Goal: Task Accomplishment & Management: Complete application form

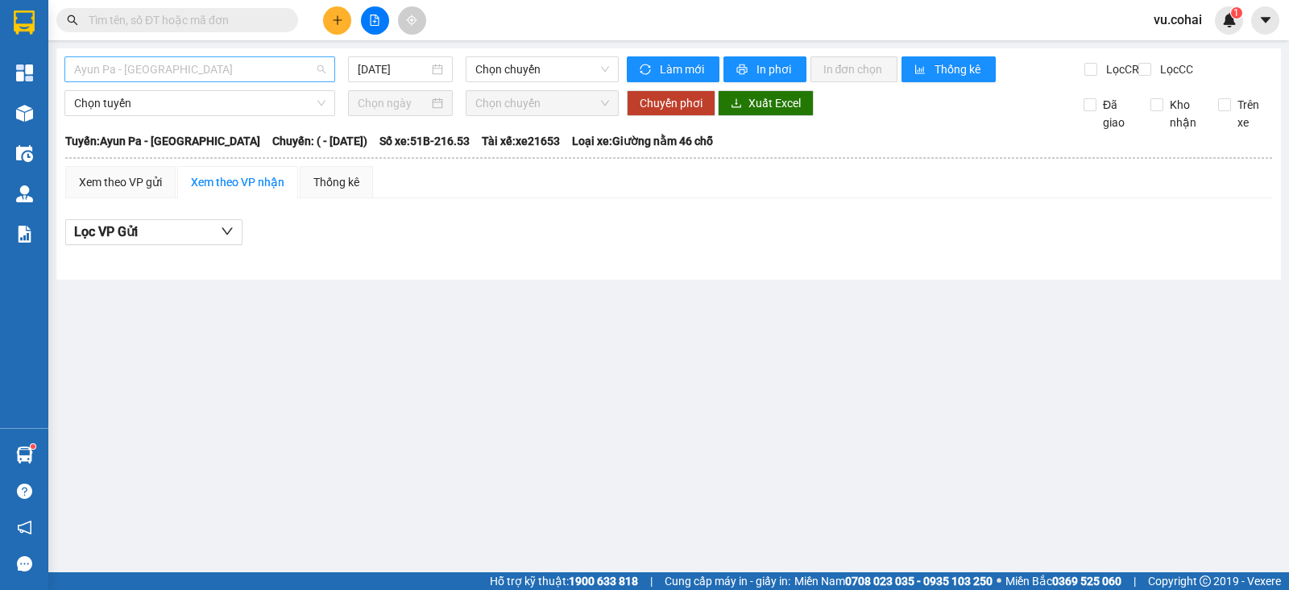
click at [216, 62] on span "Ayun Pa - [GEOGRAPHIC_DATA]" at bounding box center [199, 69] width 251 height 24
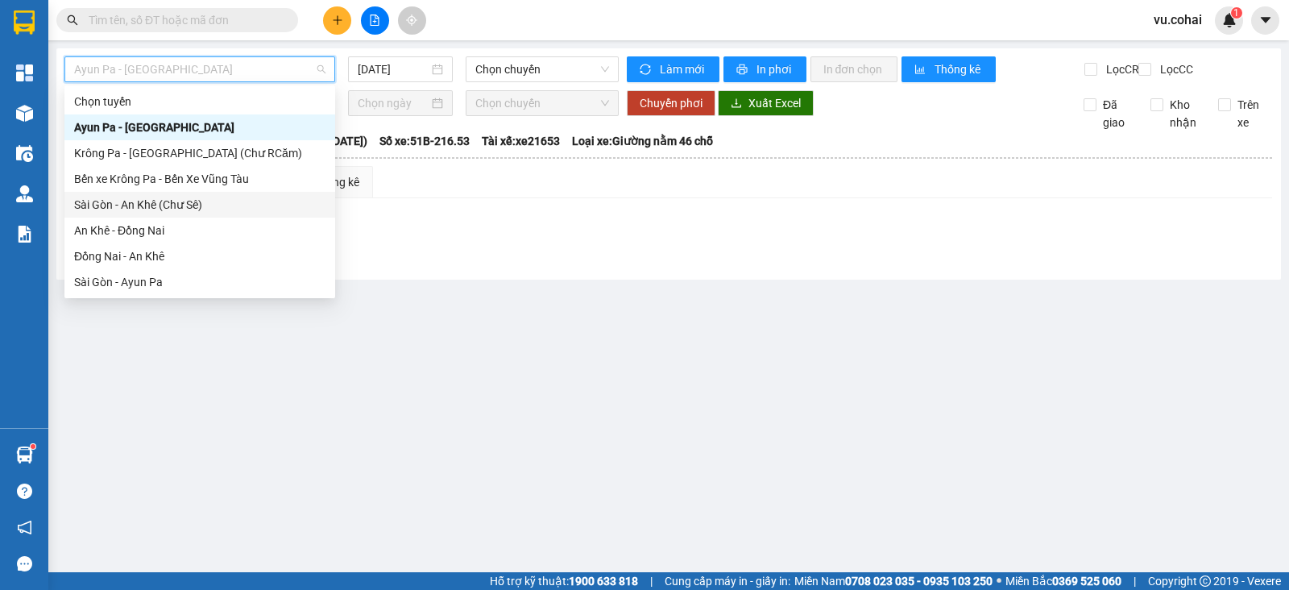
click at [205, 203] on div "Sài Gòn - An Khê (Chư Sê)" at bounding box center [199, 205] width 251 height 18
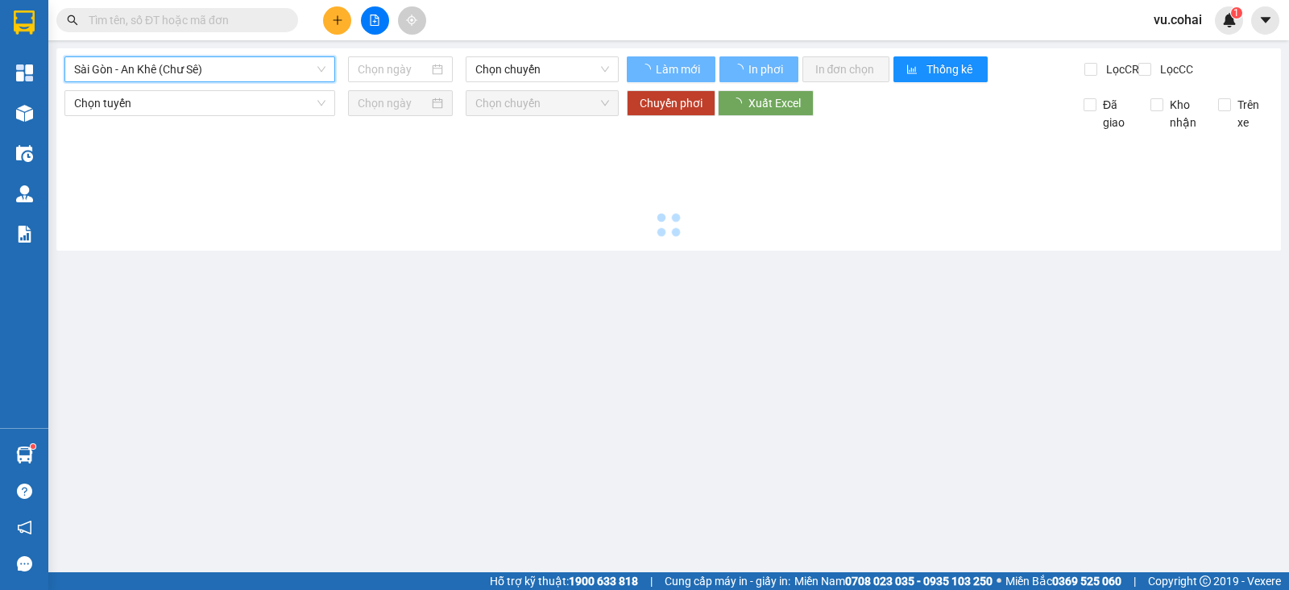
type input "[DATE]"
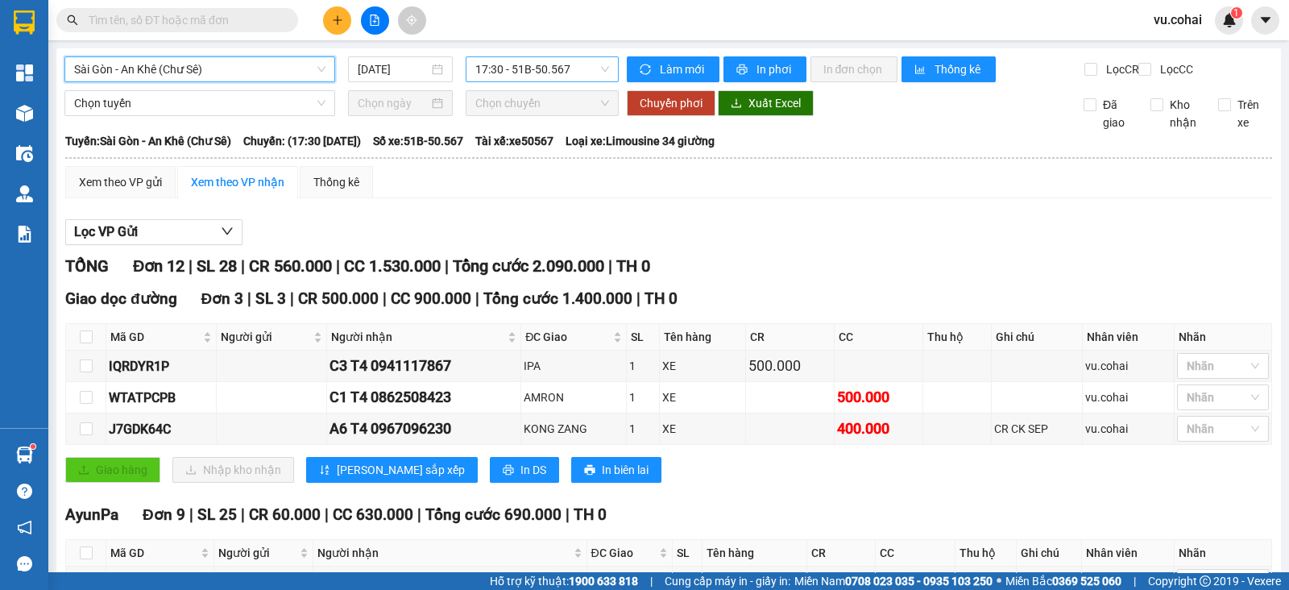
click at [532, 69] on span "17:30 - 51B-50.567" at bounding box center [541, 69] width 133 height 24
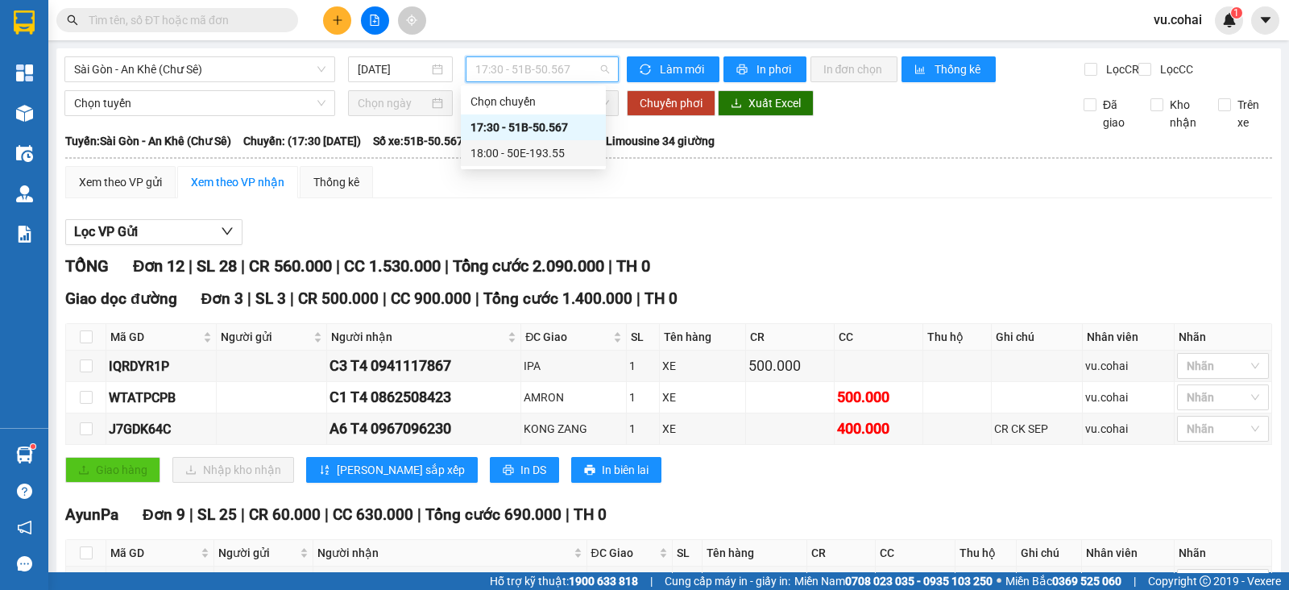
click at [552, 151] on div "18:00 - 50E-193.55" at bounding box center [533, 153] width 126 height 18
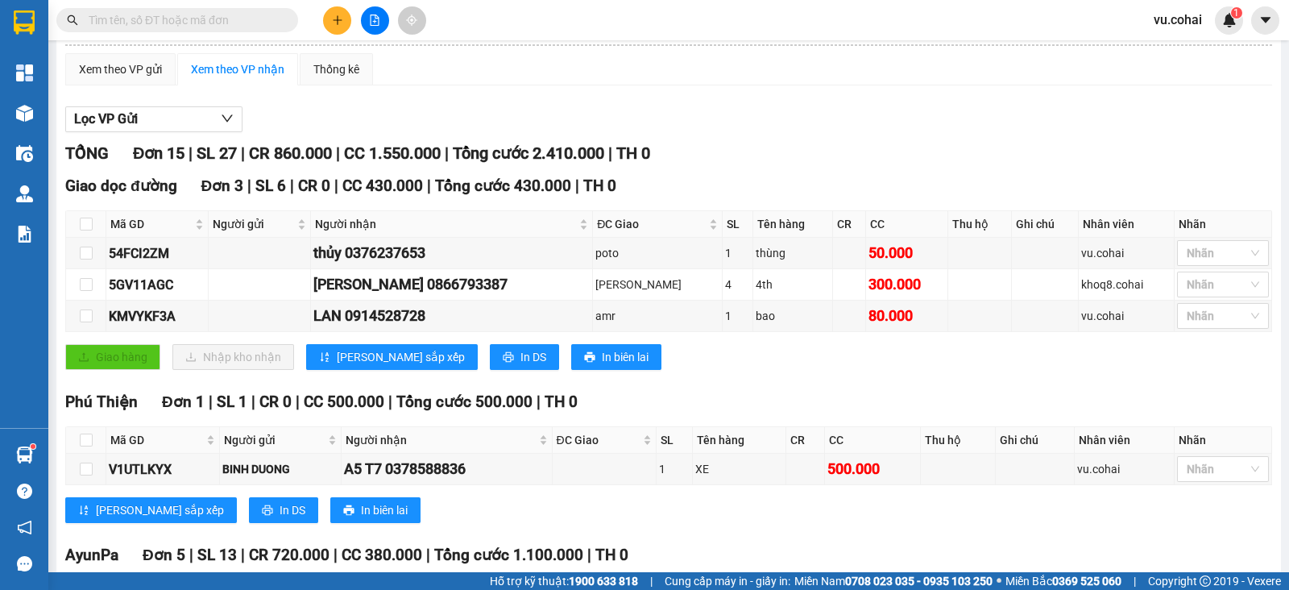
scroll to position [97, 0]
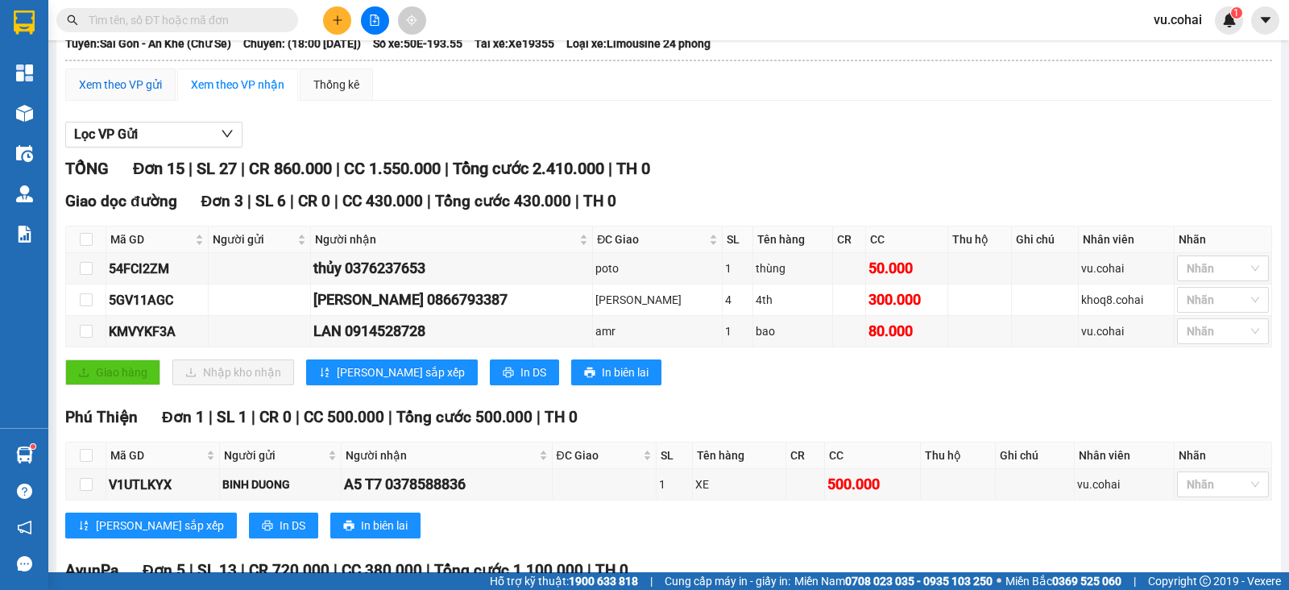
click at [141, 93] on div "Xem theo VP gửi" at bounding box center [120, 85] width 83 height 18
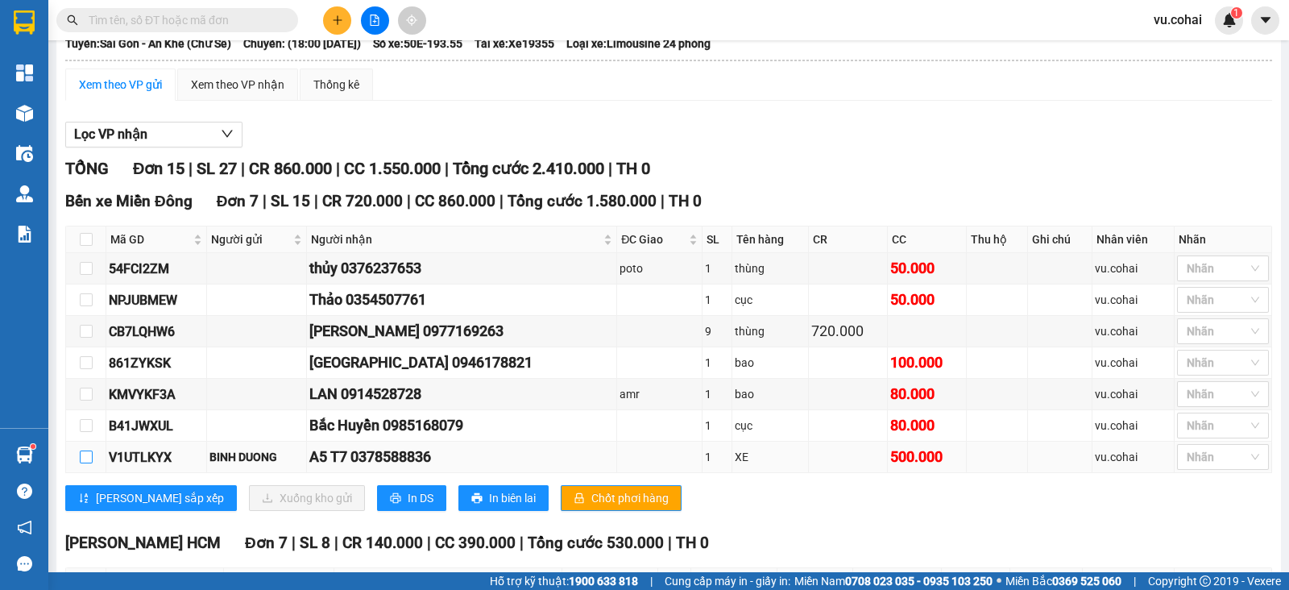
click at [84, 463] on input "checkbox" at bounding box center [86, 456] width 13 height 13
checkbox input "true"
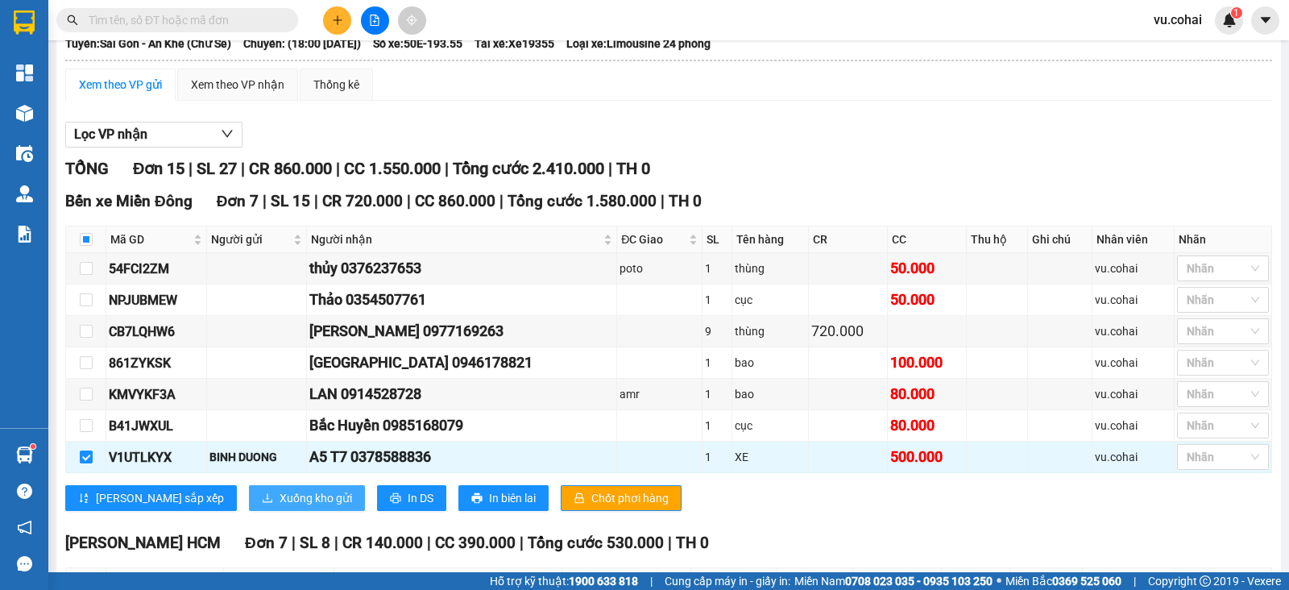
click at [280, 507] on span "Xuống kho gửi" at bounding box center [316, 498] width 72 height 18
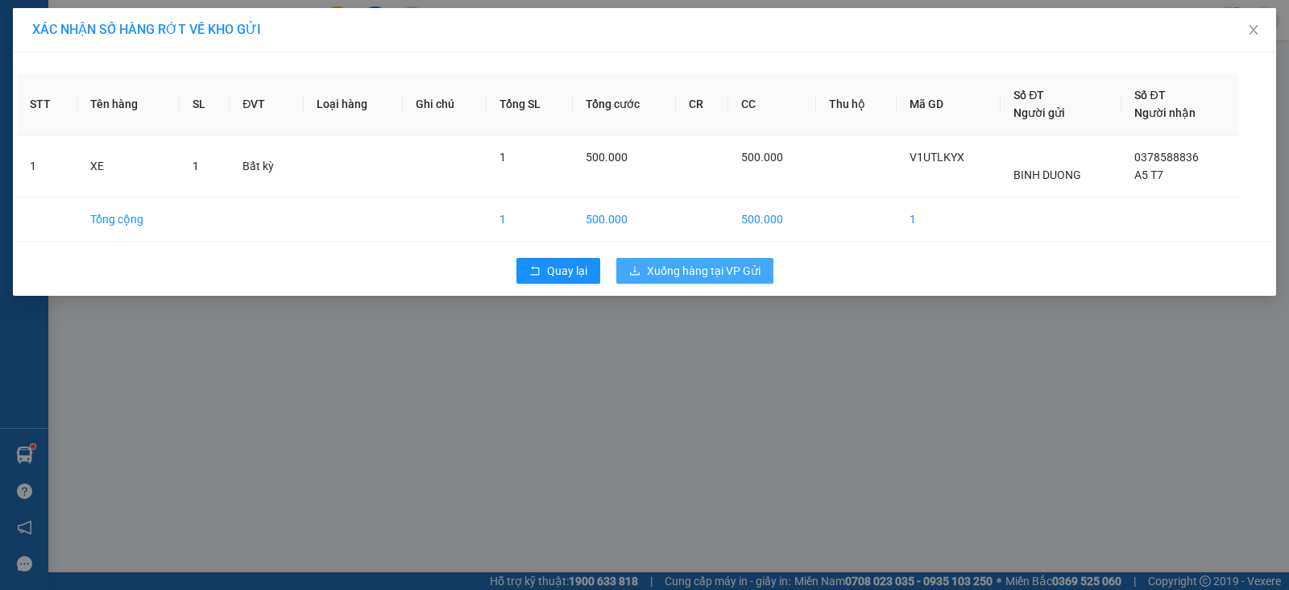
click at [731, 267] on span "Xuống hàng tại VP Gửi" at bounding box center [704, 271] width 114 height 18
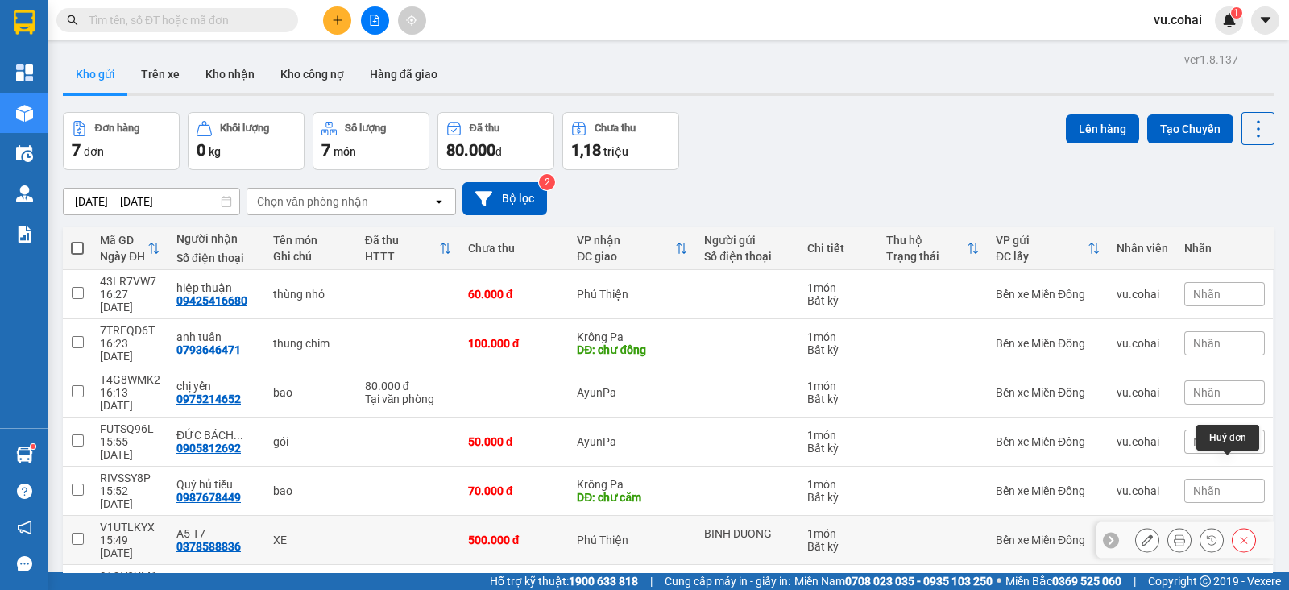
click at [1238, 534] on icon at bounding box center [1243, 539] width 11 height 11
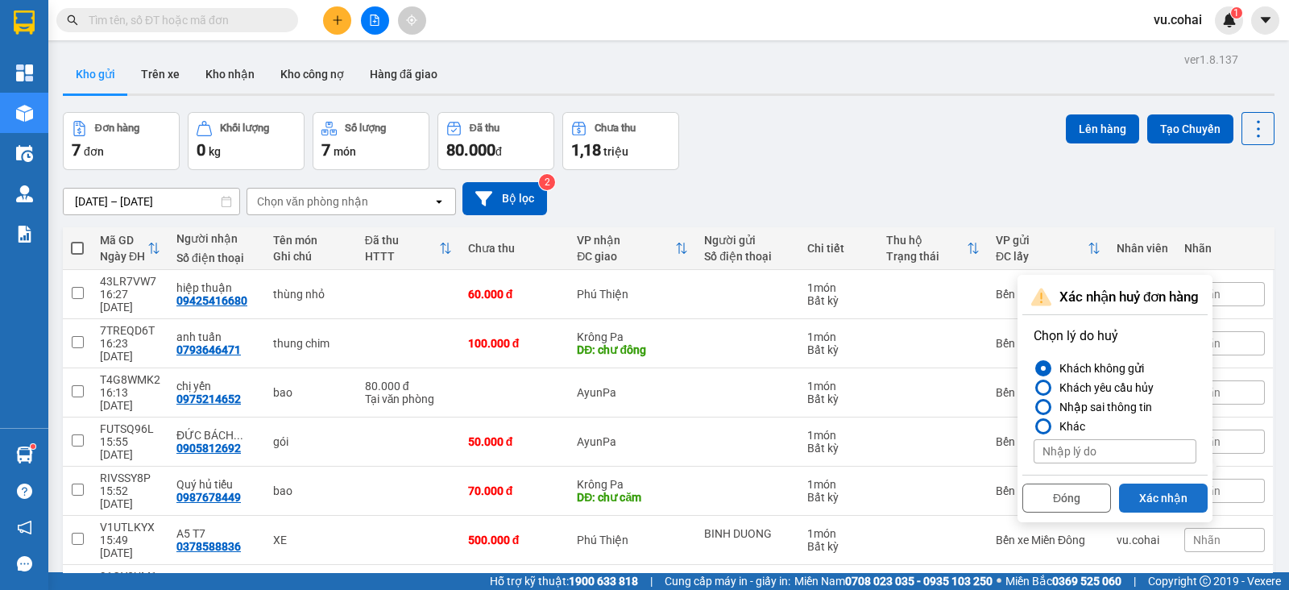
click at [1164, 491] on button "Xác nhận" at bounding box center [1163, 497] width 89 height 29
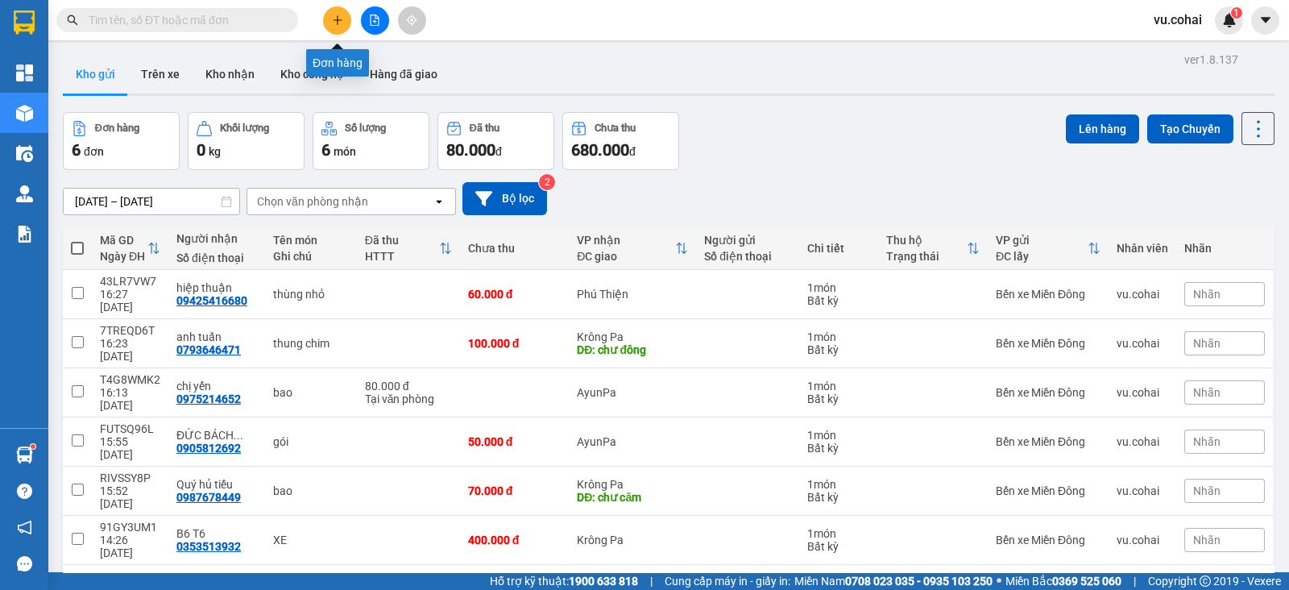
click at [342, 18] on icon "plus" at bounding box center [337, 19] width 11 height 11
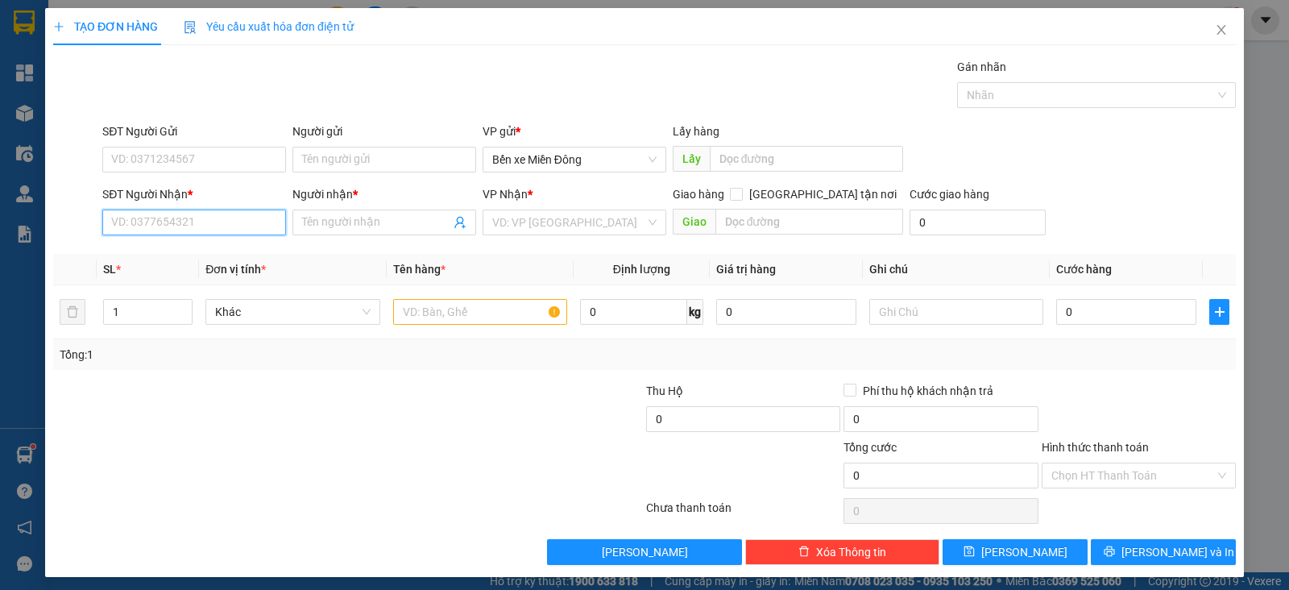
click at [231, 219] on input "SĐT Người Nhận *" at bounding box center [194, 222] width 184 height 26
paste input "0968558712"
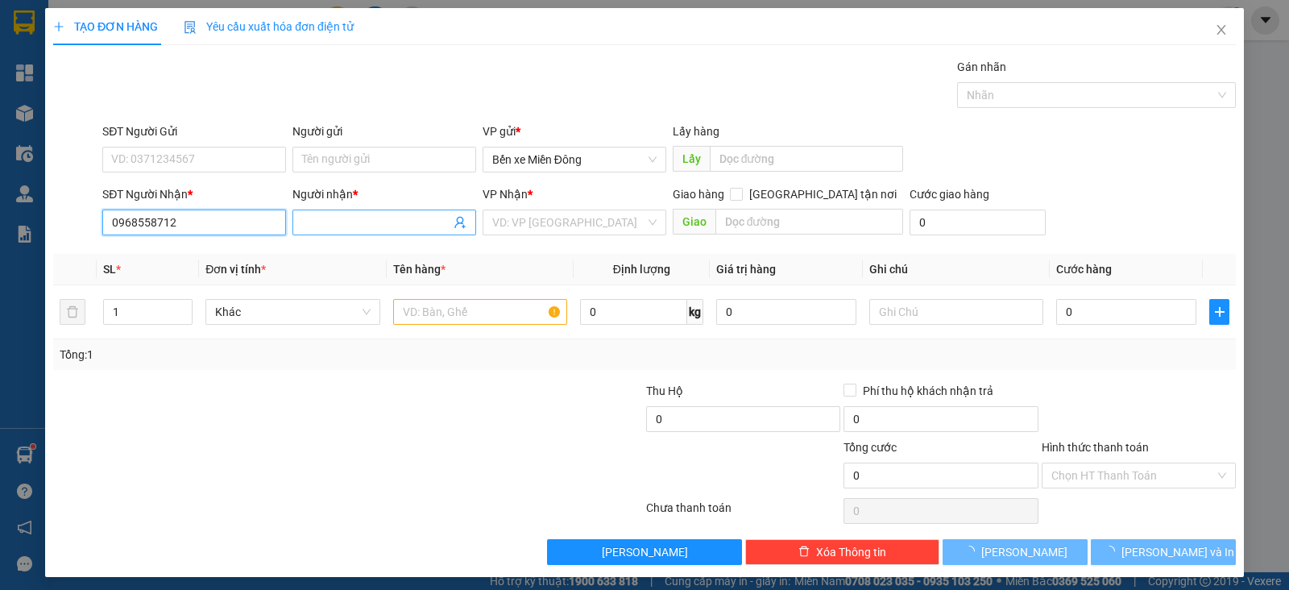
type input "0968558712"
click at [334, 229] on input "Người nhận *" at bounding box center [376, 222] width 148 height 18
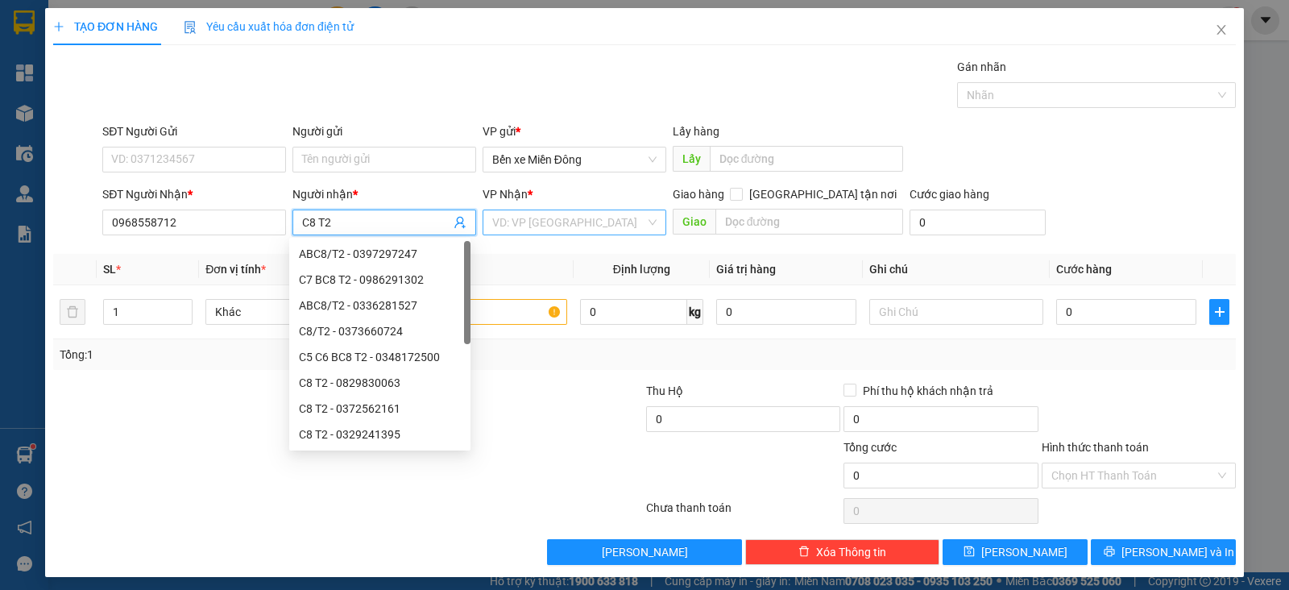
type input "C8 T2"
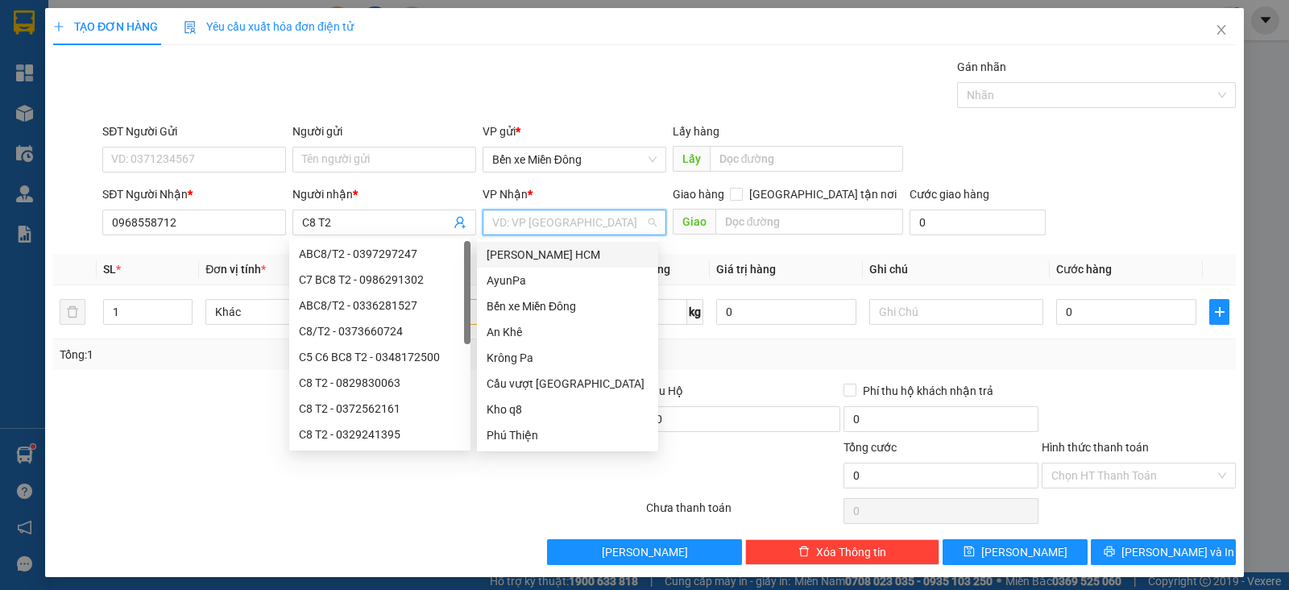
click at [540, 222] on input "search" at bounding box center [568, 222] width 153 height 24
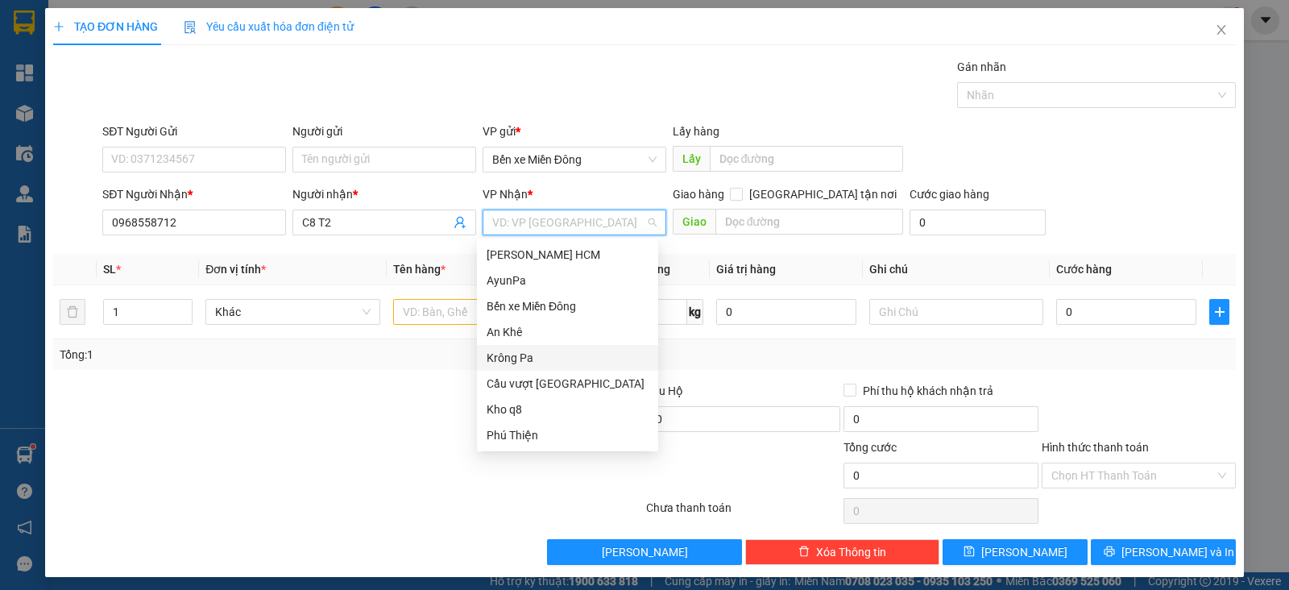
click at [521, 349] on div "Krông Pa" at bounding box center [568, 358] width 162 height 18
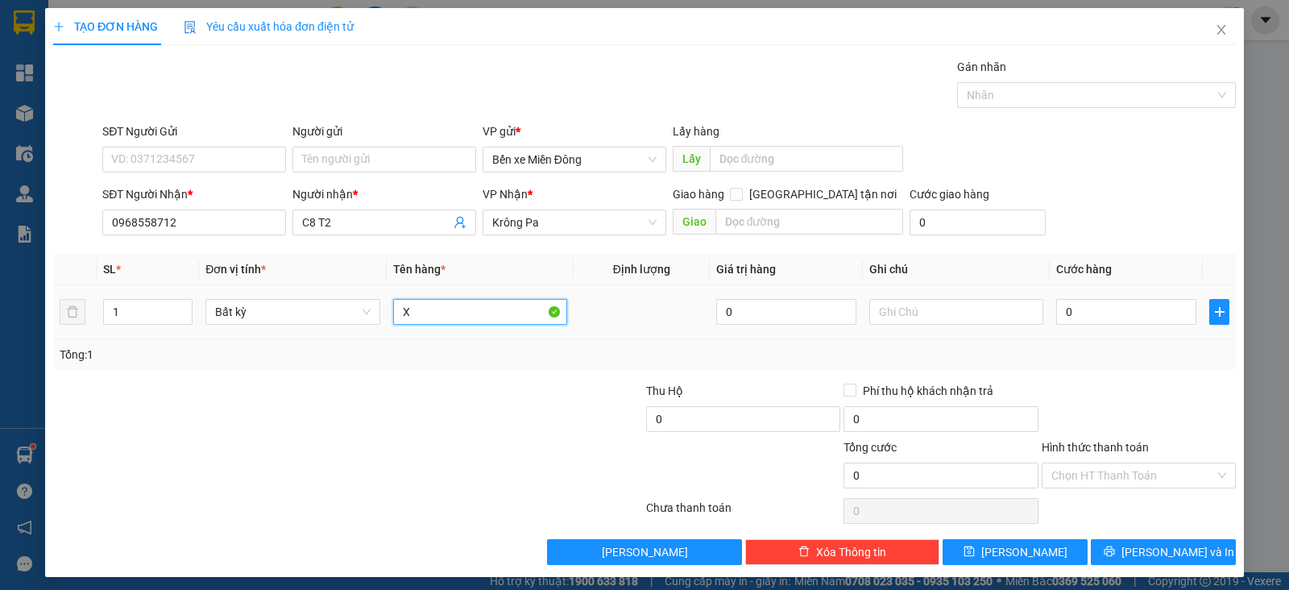
click at [437, 309] on input "X" at bounding box center [480, 312] width 174 height 26
type input "XE"
click at [1079, 312] on input "0" at bounding box center [1126, 312] width 140 height 26
type input "4"
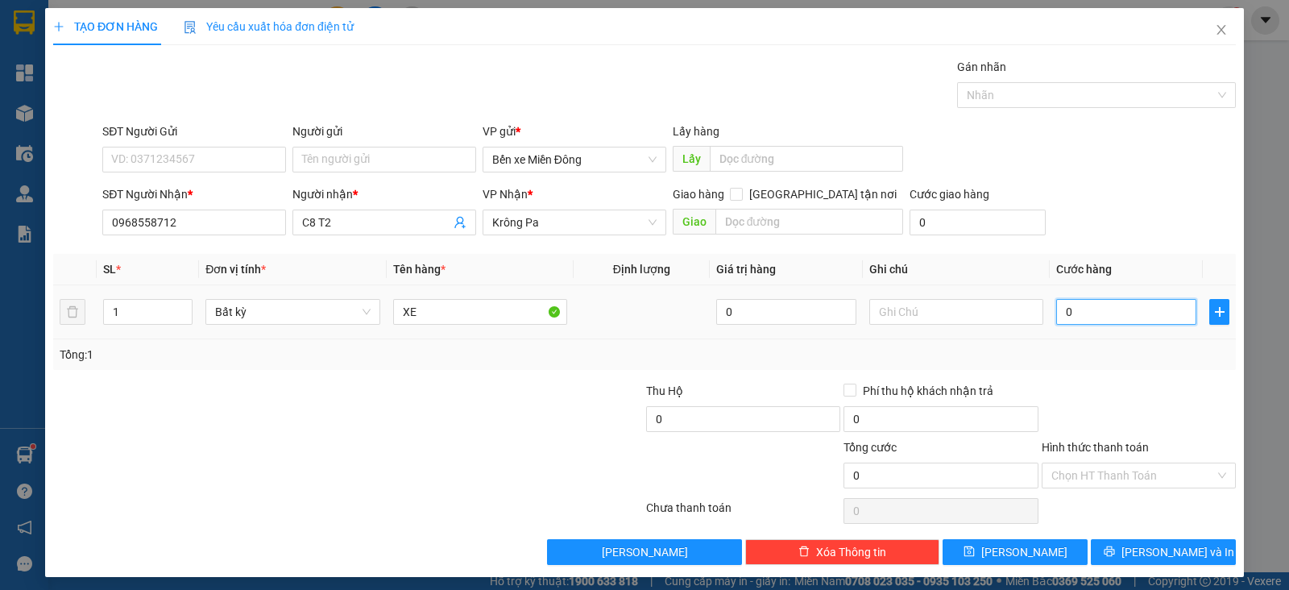
type input "4"
type input "40"
type input "400"
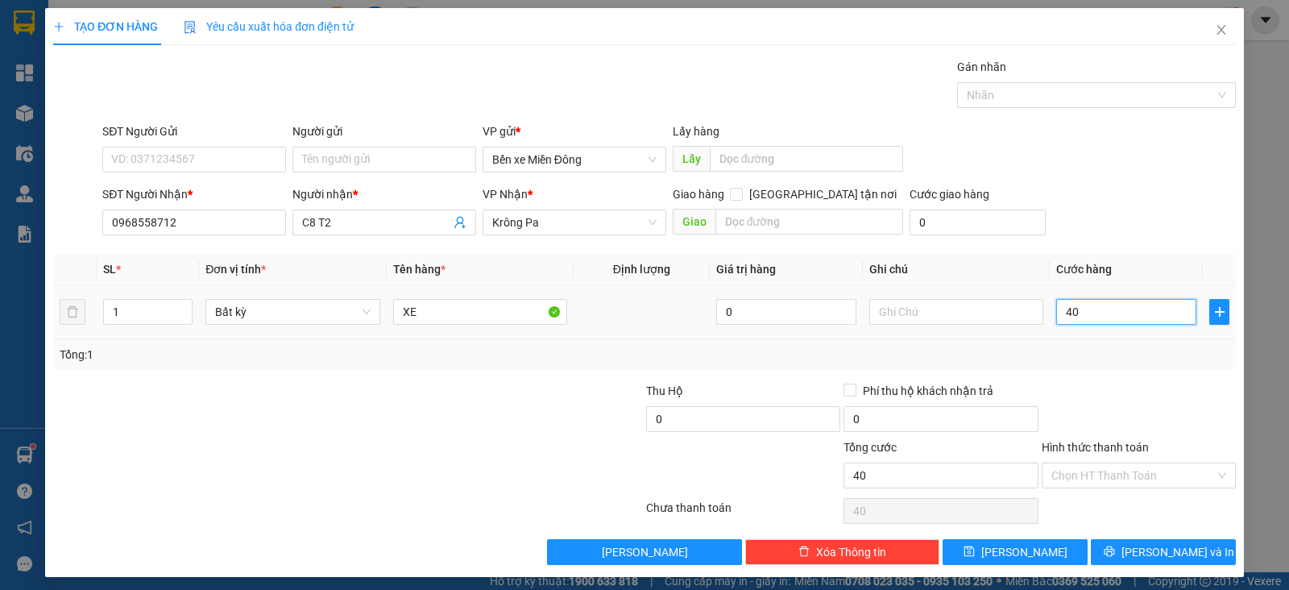
type input "400"
type input "400.000"
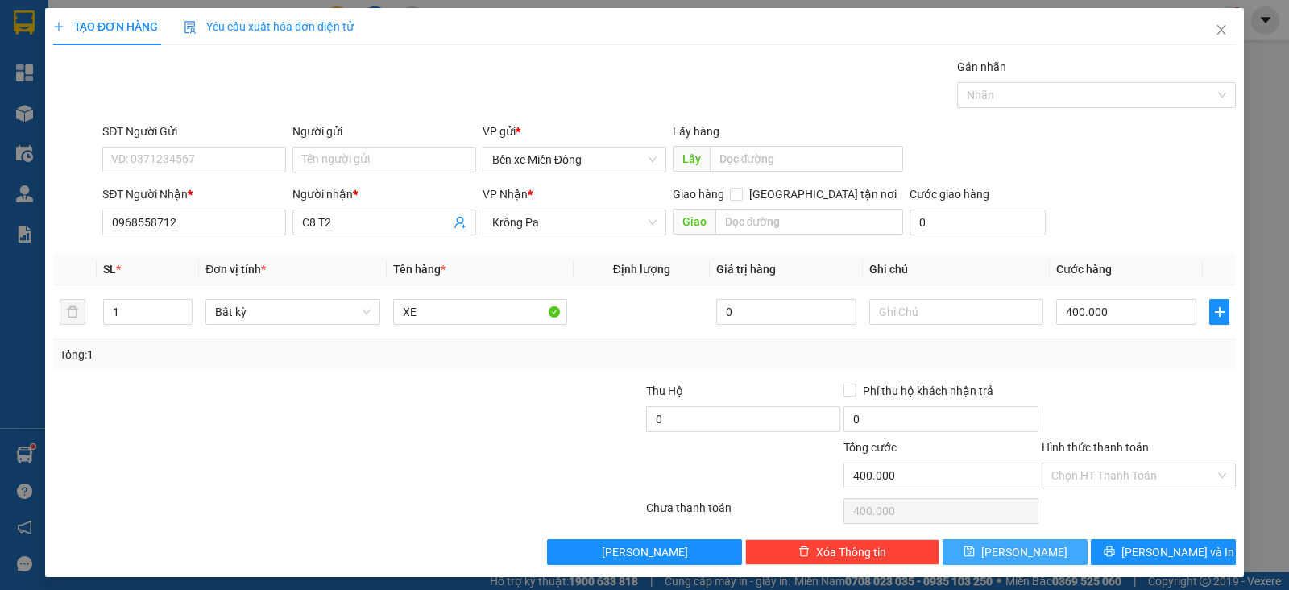
click at [1045, 549] on button "[PERSON_NAME]" at bounding box center [1014, 552] width 145 height 26
type input "0"
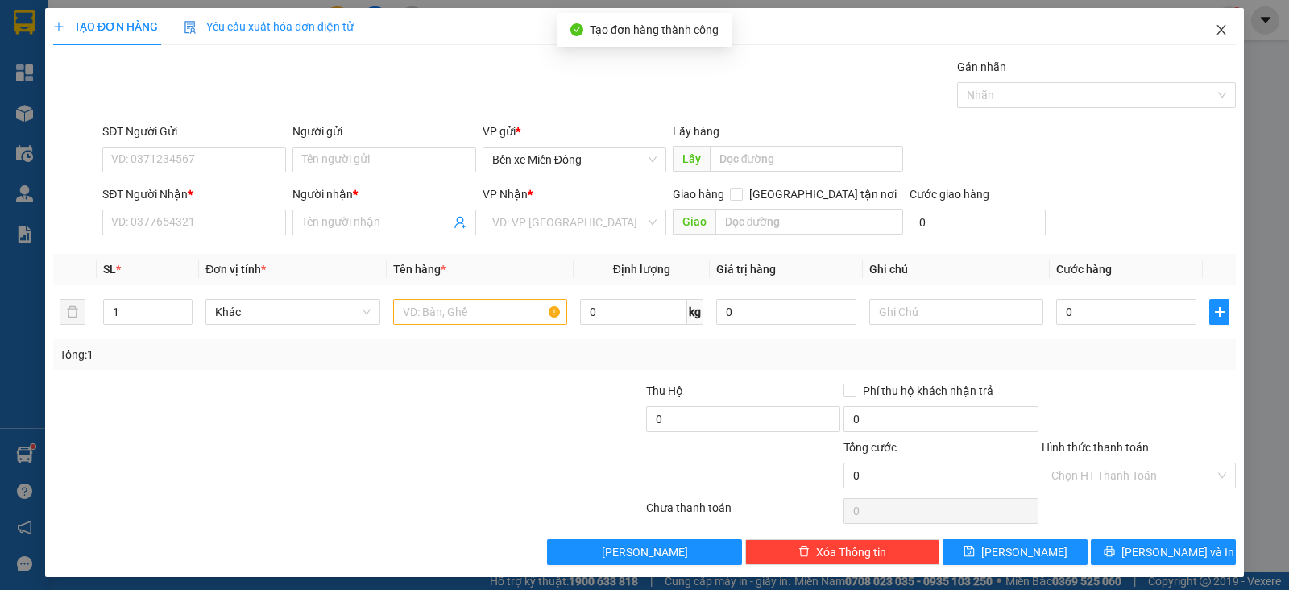
click at [1207, 37] on span "Close" at bounding box center [1221, 30] width 45 height 45
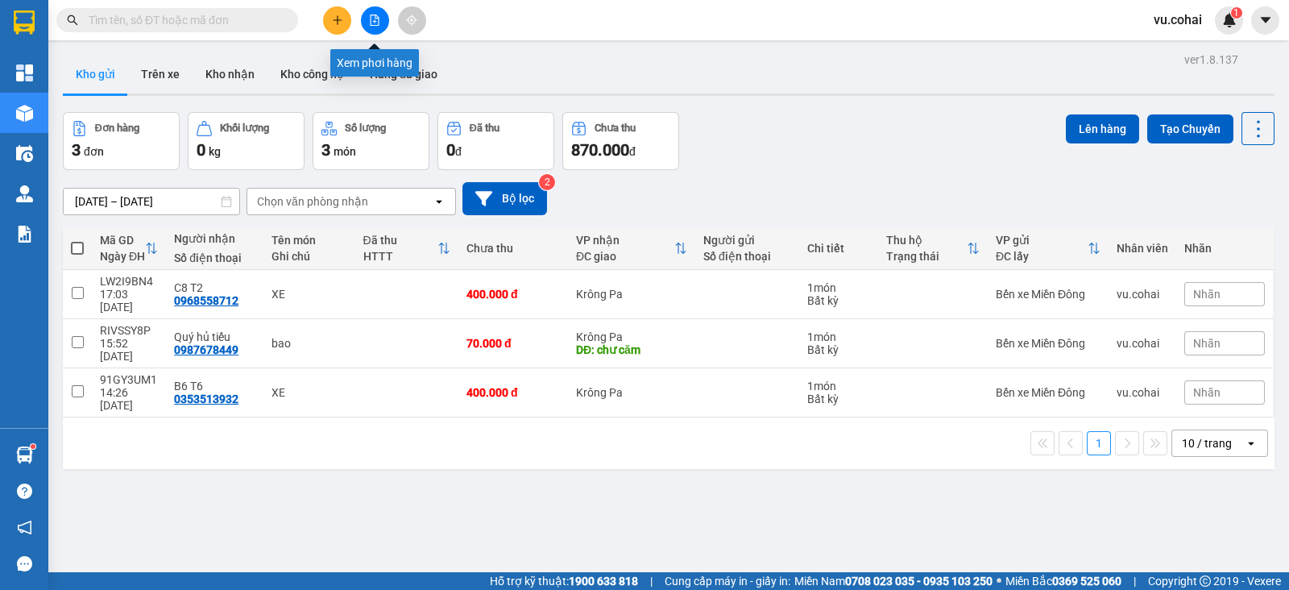
click at [375, 23] on icon "file-add" at bounding box center [374, 19] width 11 height 11
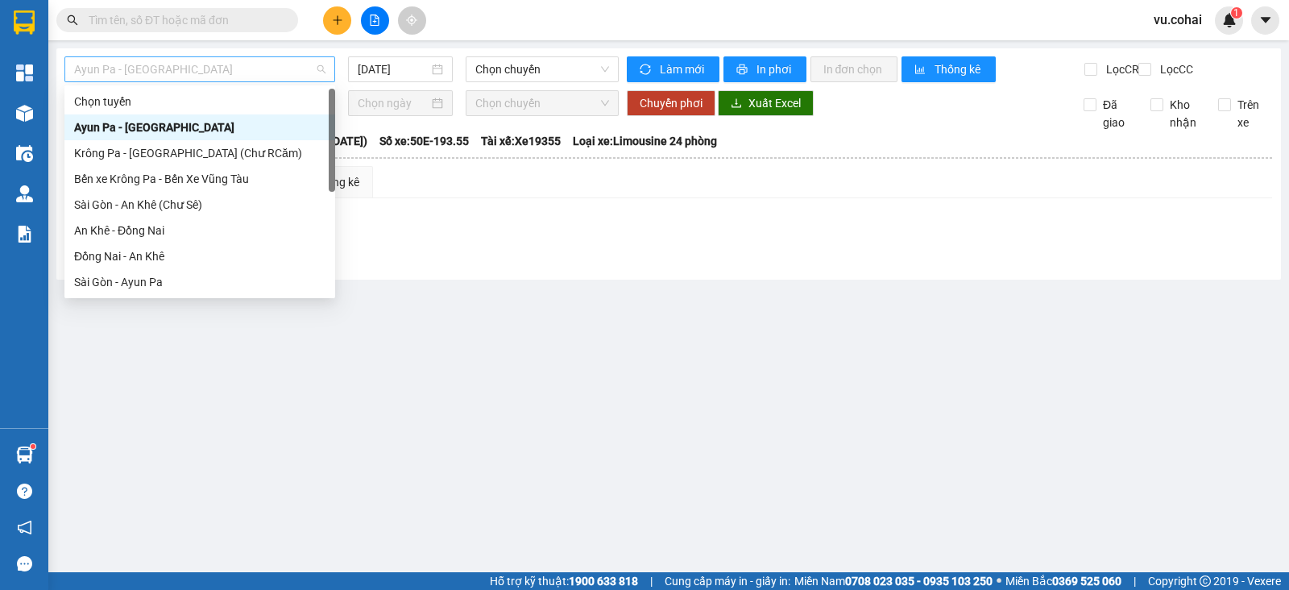
click at [291, 66] on span "Ayun Pa - [GEOGRAPHIC_DATA]" at bounding box center [199, 69] width 251 height 24
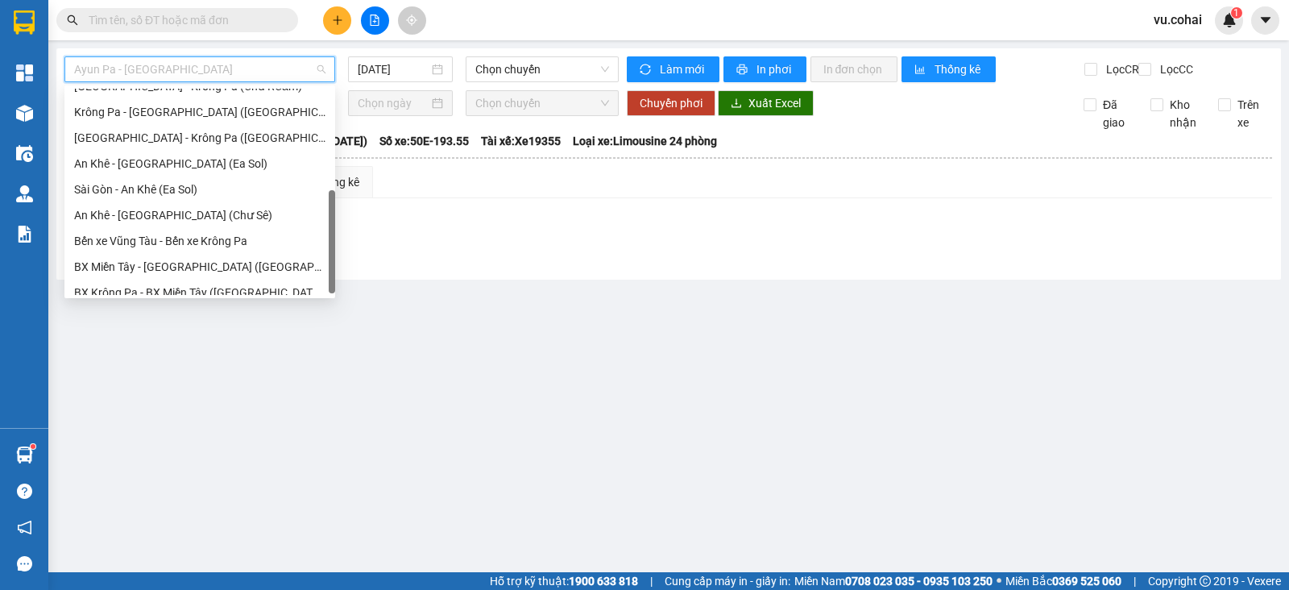
scroll to position [232, 0]
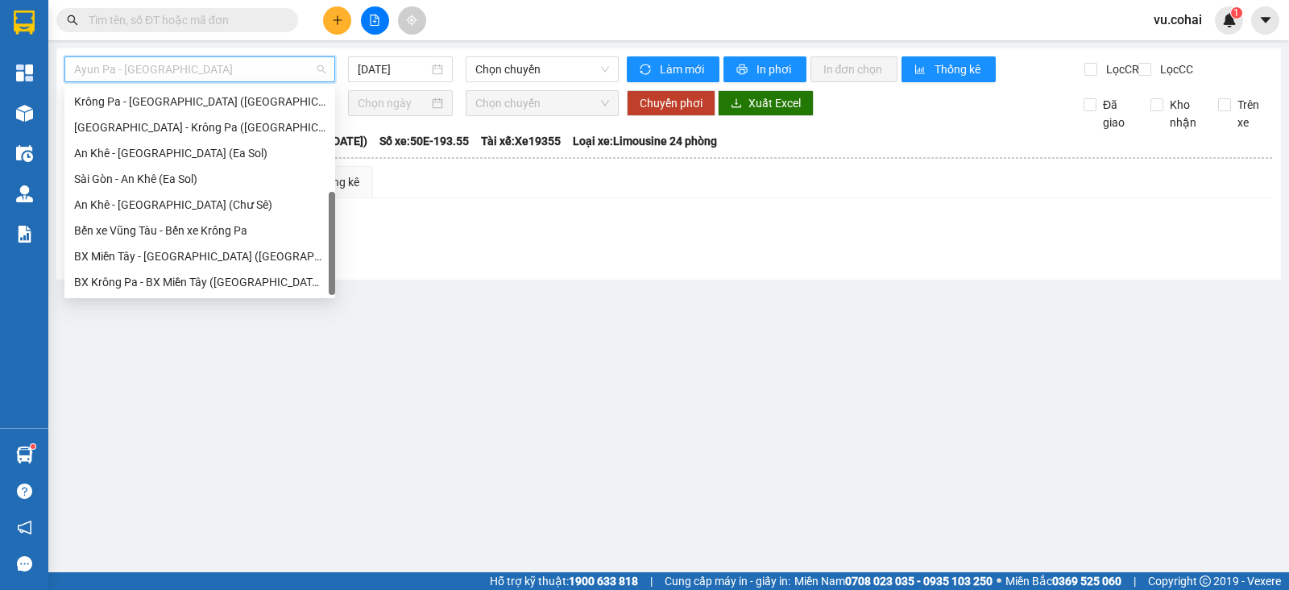
drag, startPoint x: 331, startPoint y: 101, endPoint x: 311, endPoint y: 211, distance: 111.4
click at [311, 211] on div "[GEOGRAPHIC_DATA] - [GEOGRAPHIC_DATA] ([GEOGRAPHIC_DATA]) [GEOGRAPHIC_DATA] - […" at bounding box center [199, 192] width 271 height 206
click at [238, 228] on div "Bến xe Vũng Tàu - Bến xe Krông Pa" at bounding box center [199, 231] width 251 height 18
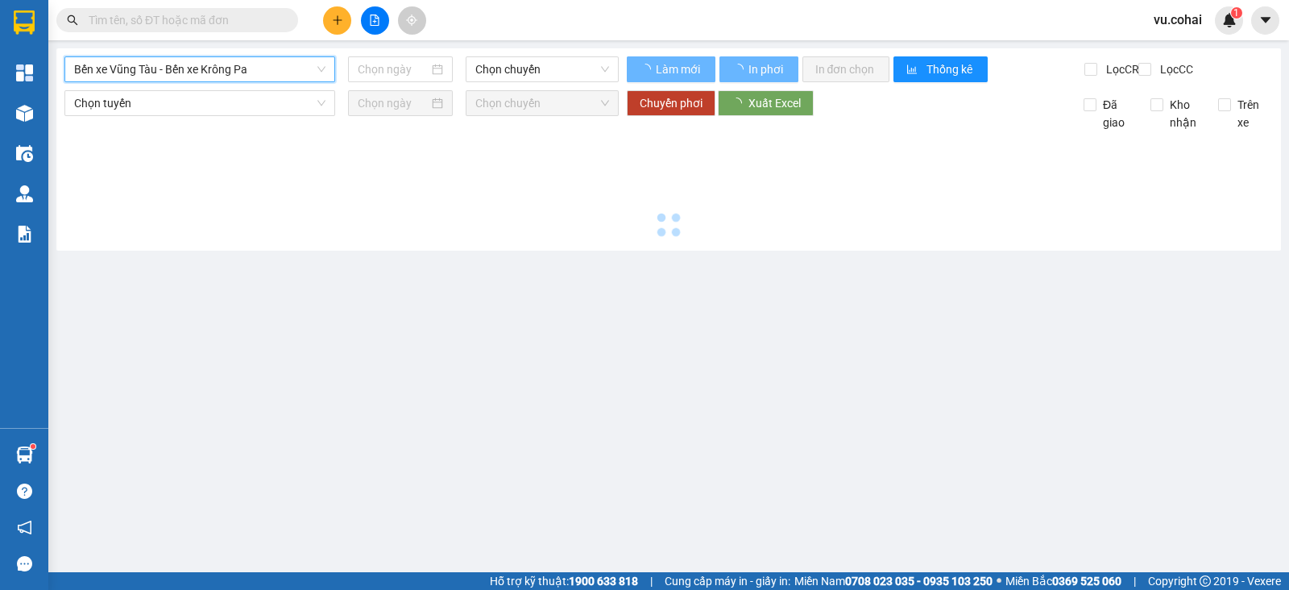
type input "[DATE]"
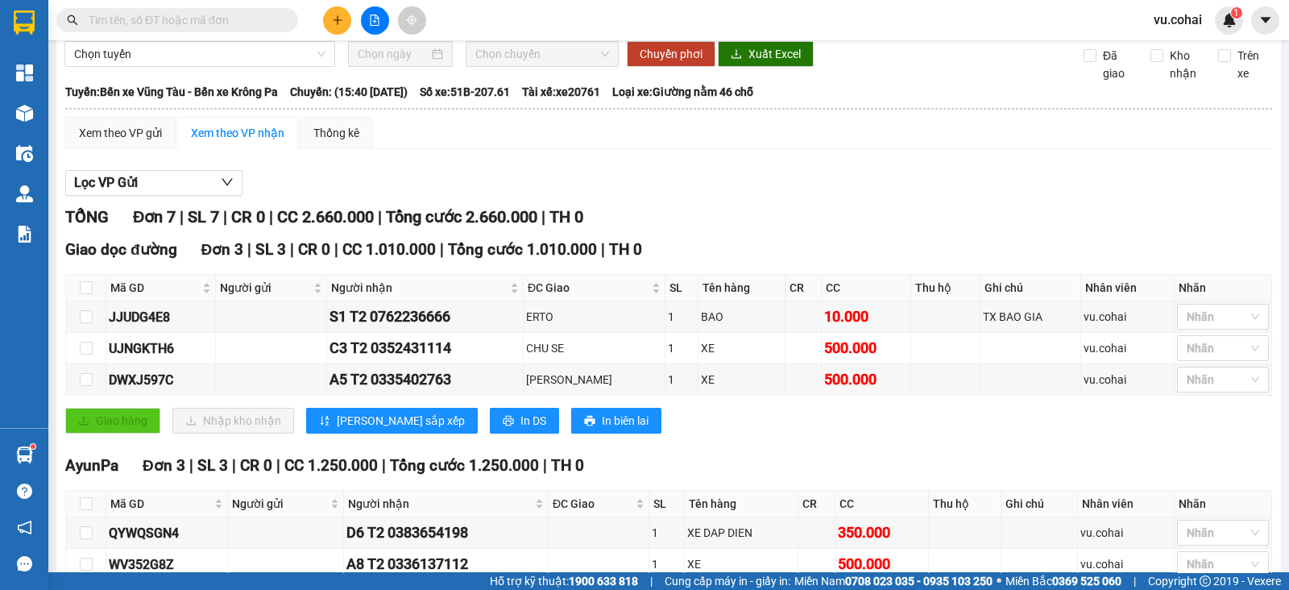
scroll to position [33, 0]
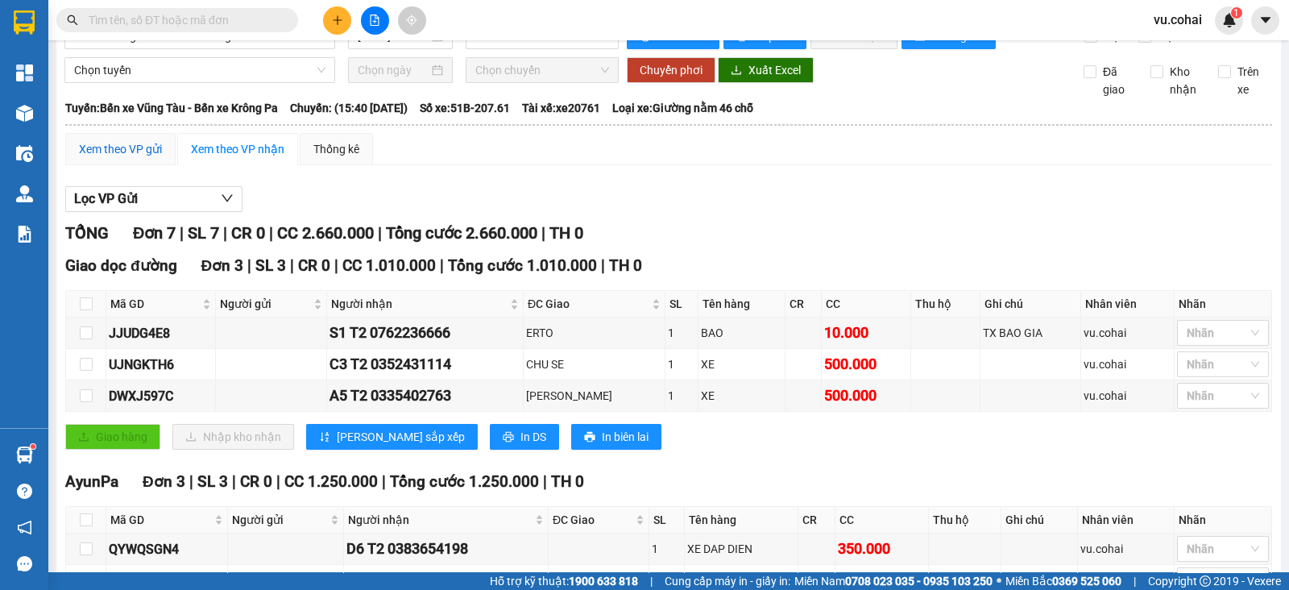
click at [129, 158] on div "Xem theo VP gửi" at bounding box center [120, 149] width 83 height 18
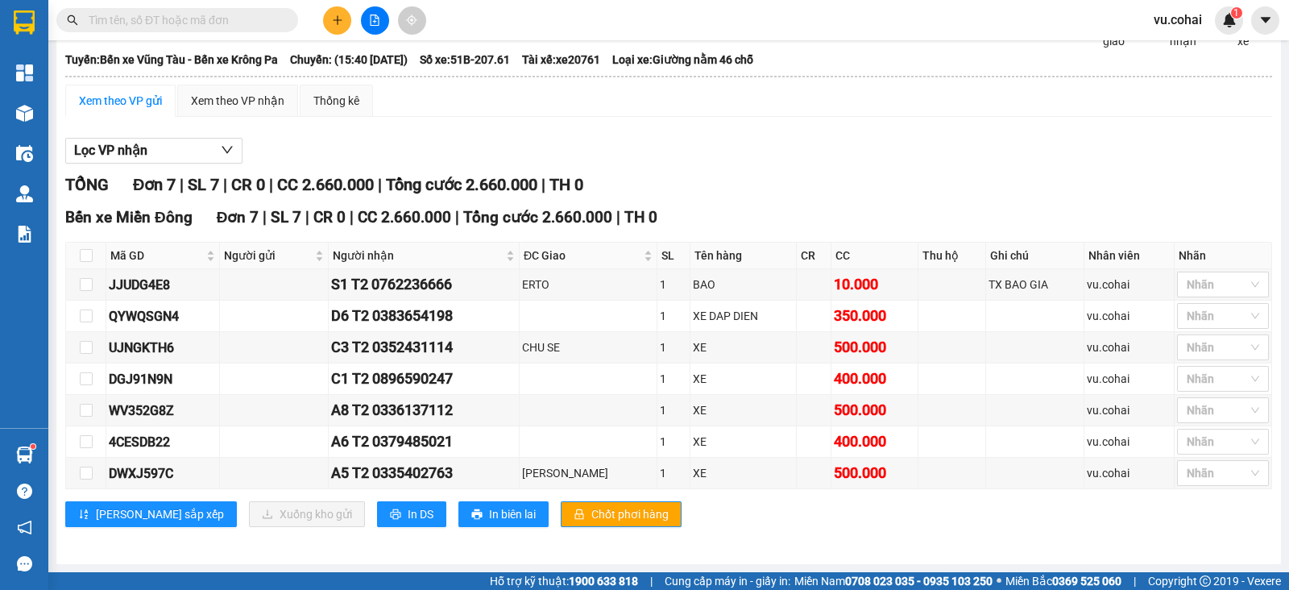
scroll to position [91, 0]
click at [89, 379] on input "checkbox" at bounding box center [86, 378] width 13 height 13
checkbox input "true"
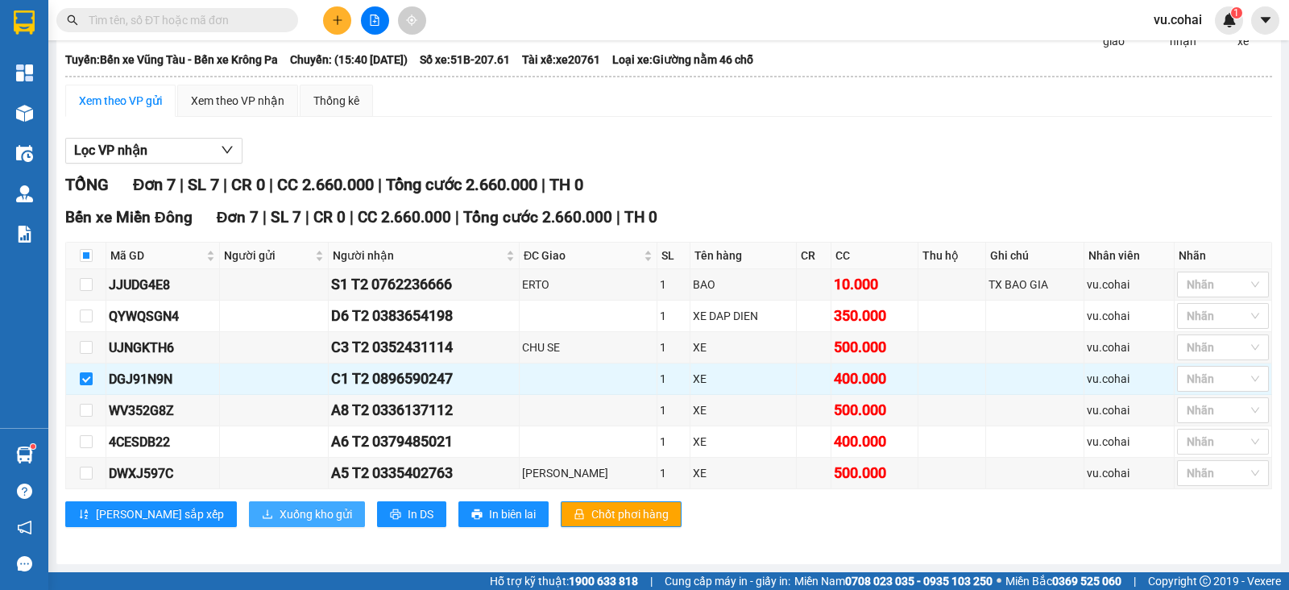
click at [280, 516] on span "Xuống kho gửi" at bounding box center [316, 514] width 72 height 18
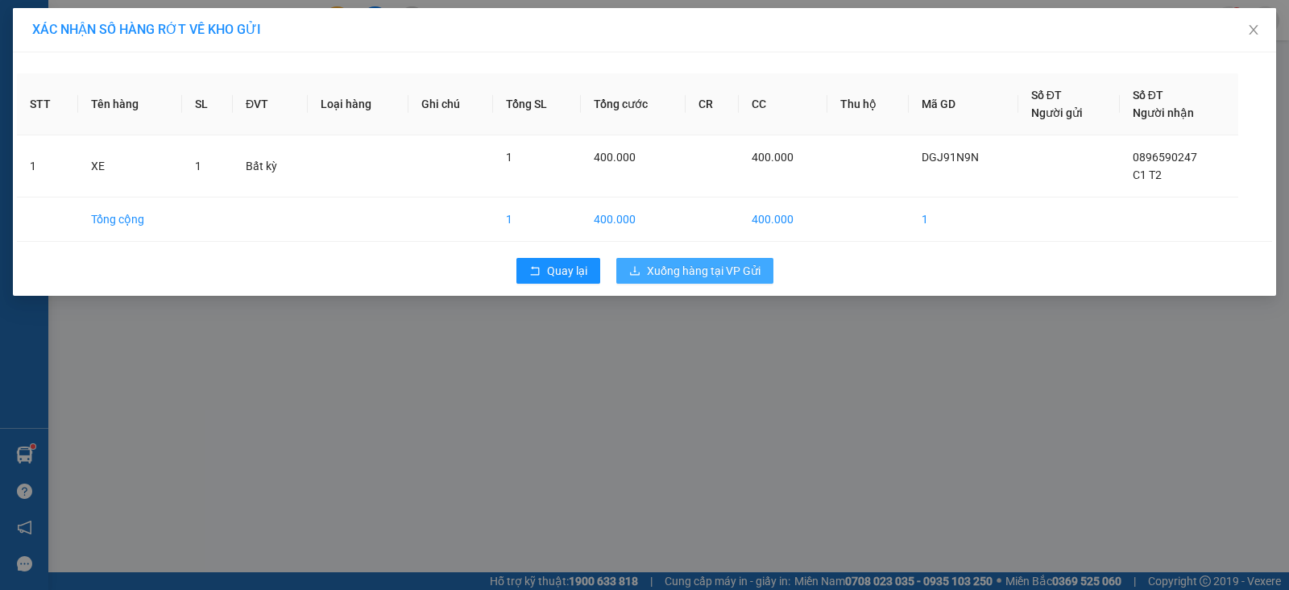
click at [718, 267] on span "Xuống hàng tại VP Gửi" at bounding box center [704, 271] width 114 height 18
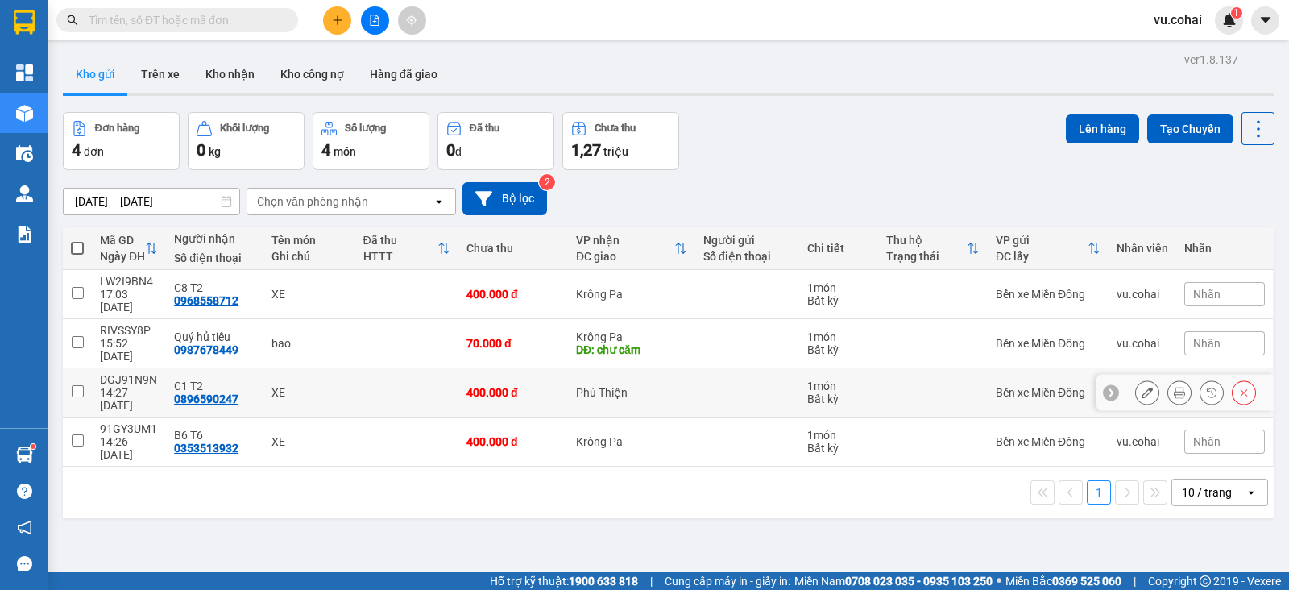
click at [80, 385] on input "checkbox" at bounding box center [78, 391] width 12 height 12
checkbox input "true"
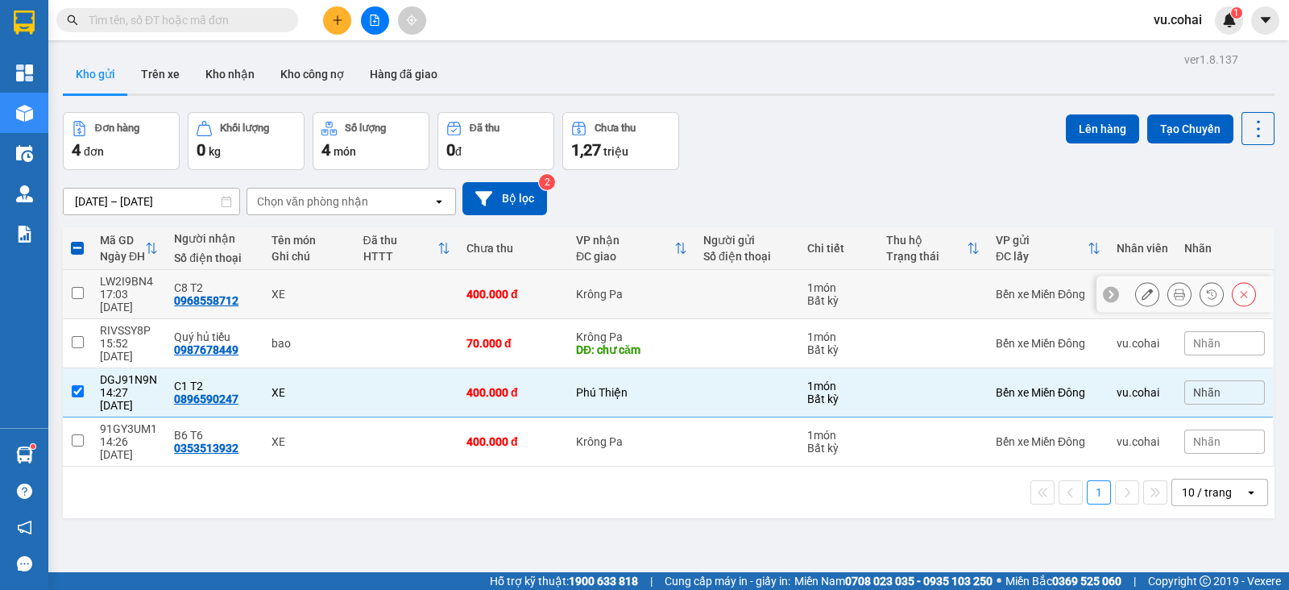
click at [77, 288] on input "checkbox" at bounding box center [78, 293] width 12 height 12
checkbox input "true"
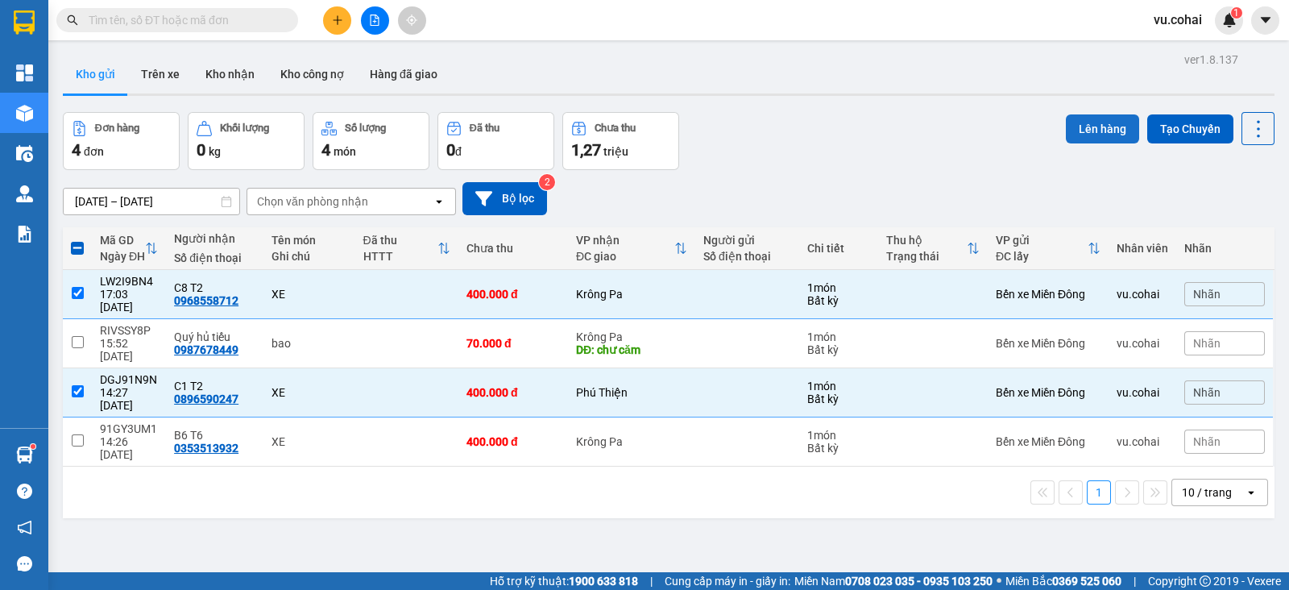
click at [1087, 131] on button "Lên hàng" at bounding box center [1102, 128] width 73 height 29
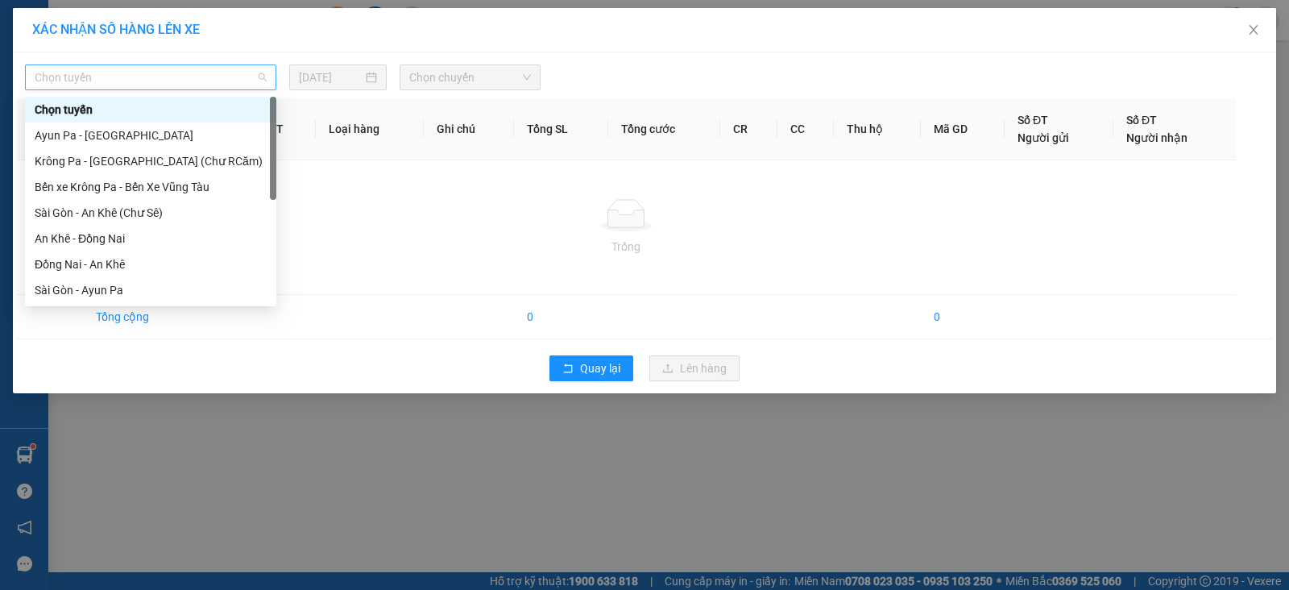
click at [187, 70] on span "Chọn tuyến" at bounding box center [151, 77] width 232 height 24
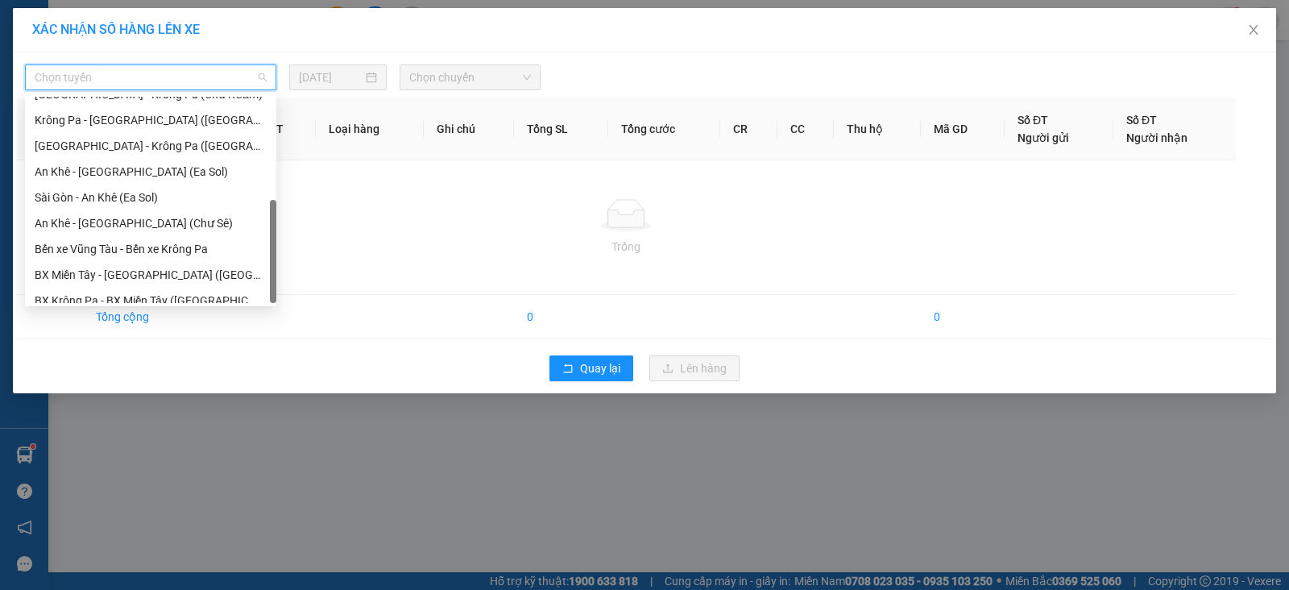
scroll to position [232, 0]
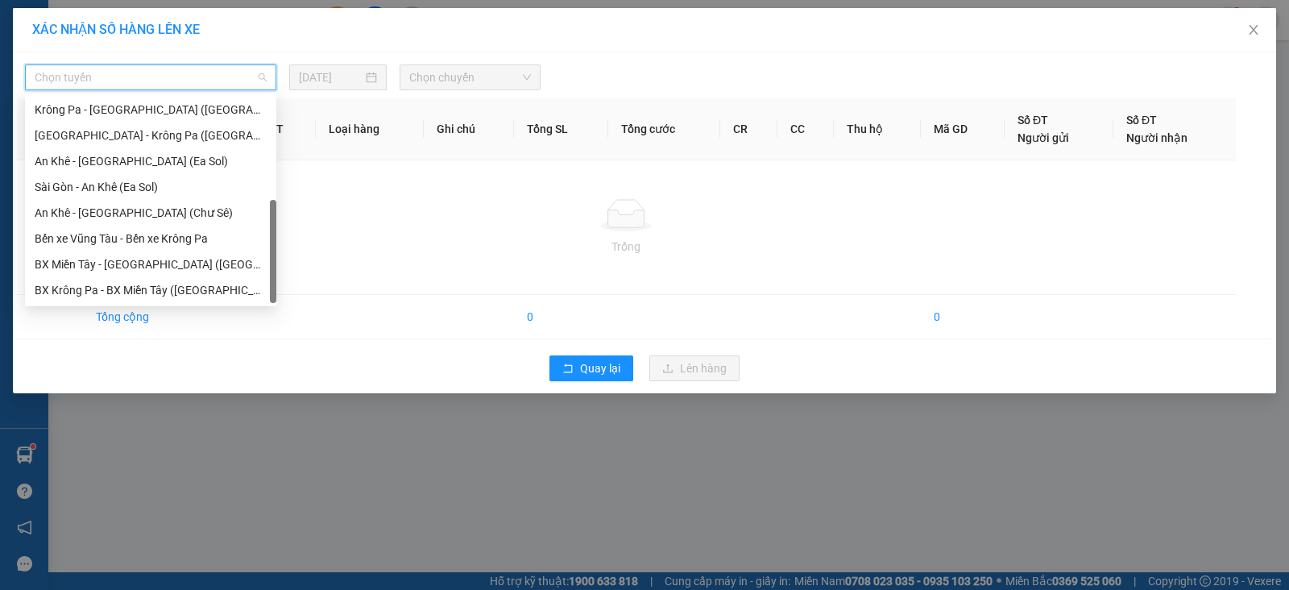
drag, startPoint x: 273, startPoint y: 131, endPoint x: 258, endPoint y: 239, distance: 109.0
click at [258, 239] on div "[GEOGRAPHIC_DATA] - [GEOGRAPHIC_DATA] ([GEOGRAPHIC_DATA]) [GEOGRAPHIC_DATA] - […" at bounding box center [150, 200] width 251 height 206
click at [211, 237] on div "Bến xe Vũng Tàu - Bến xe Krông Pa" at bounding box center [151, 239] width 232 height 18
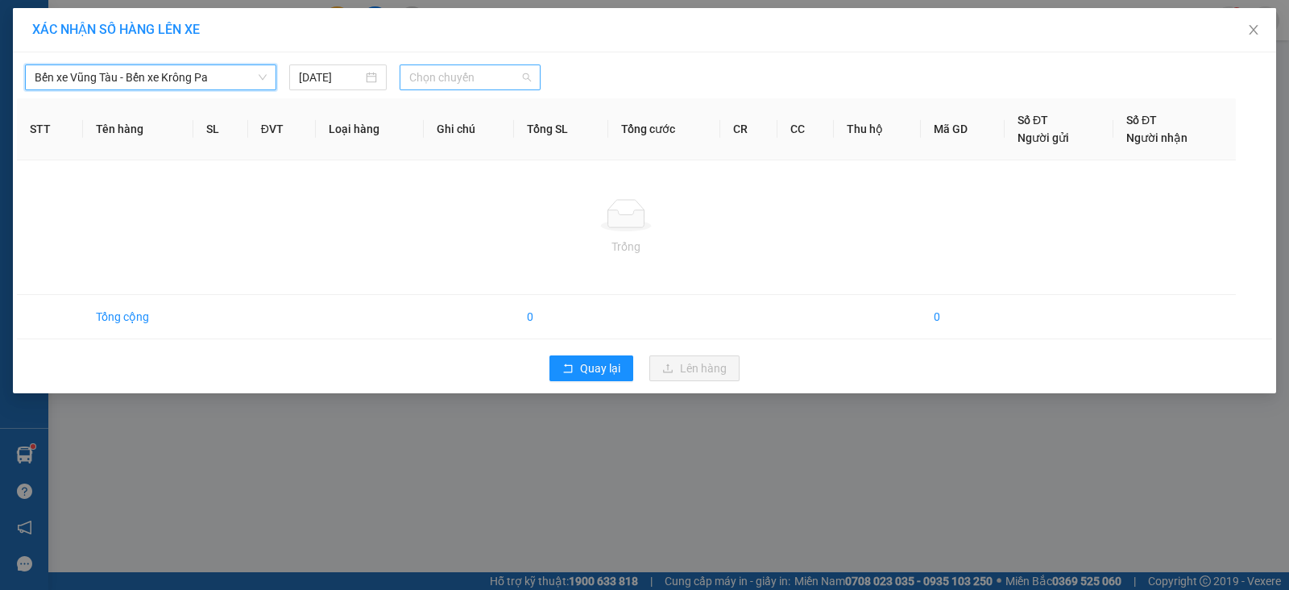
click at [448, 77] on span "Chọn chuyến" at bounding box center [470, 77] width 122 height 24
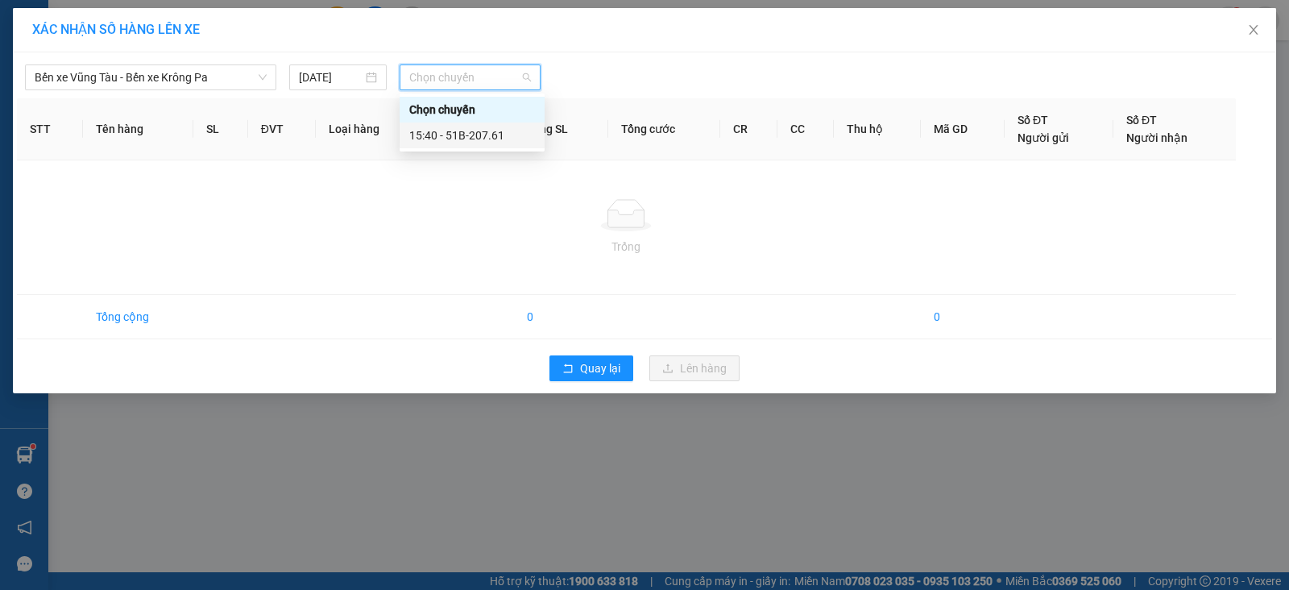
click at [491, 124] on div "15:40 - 51B-207.61" at bounding box center [472, 135] width 145 height 26
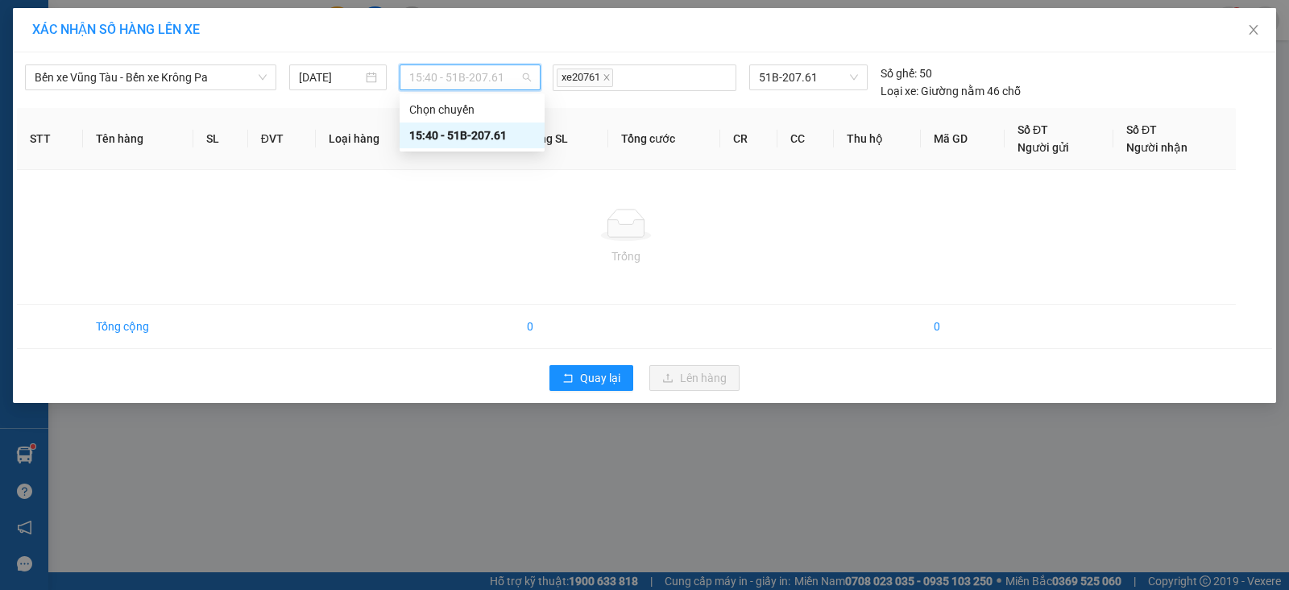
click at [511, 76] on span "15:40 - 51B-207.61" at bounding box center [470, 77] width 122 height 24
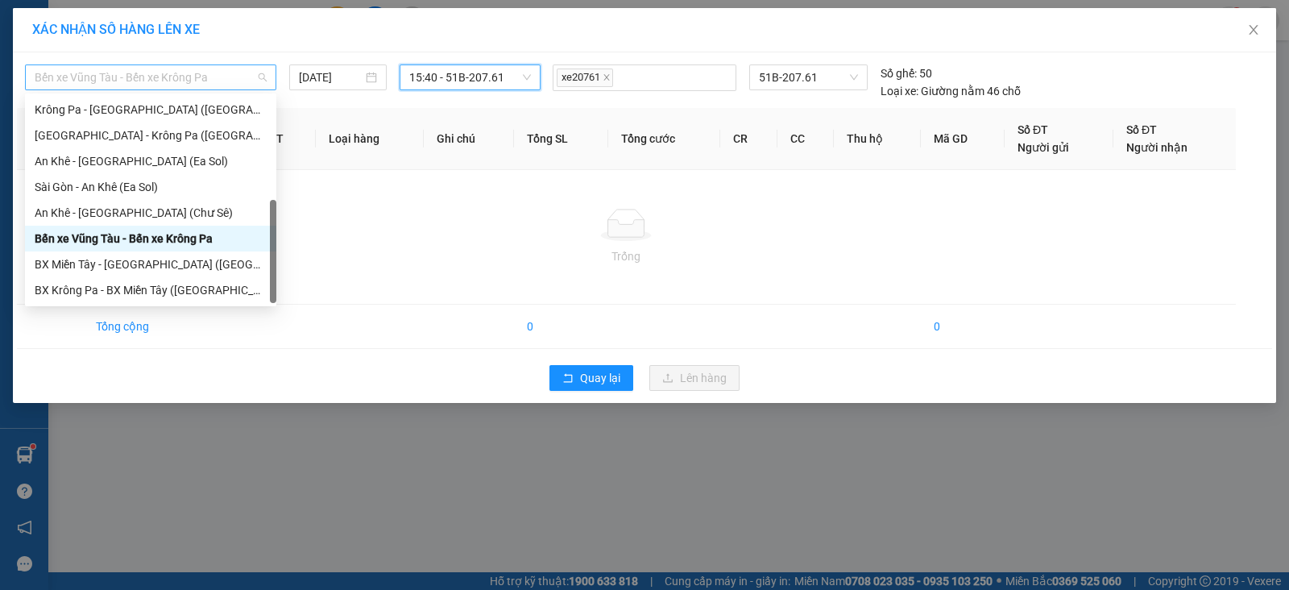
click at [262, 79] on span "Bến xe Vũng Tàu - Bến xe Krông Pa" at bounding box center [151, 77] width 232 height 24
click at [189, 231] on div "Bến xe Vũng Tàu - Bến xe Krông Pa" at bounding box center [151, 239] width 232 height 18
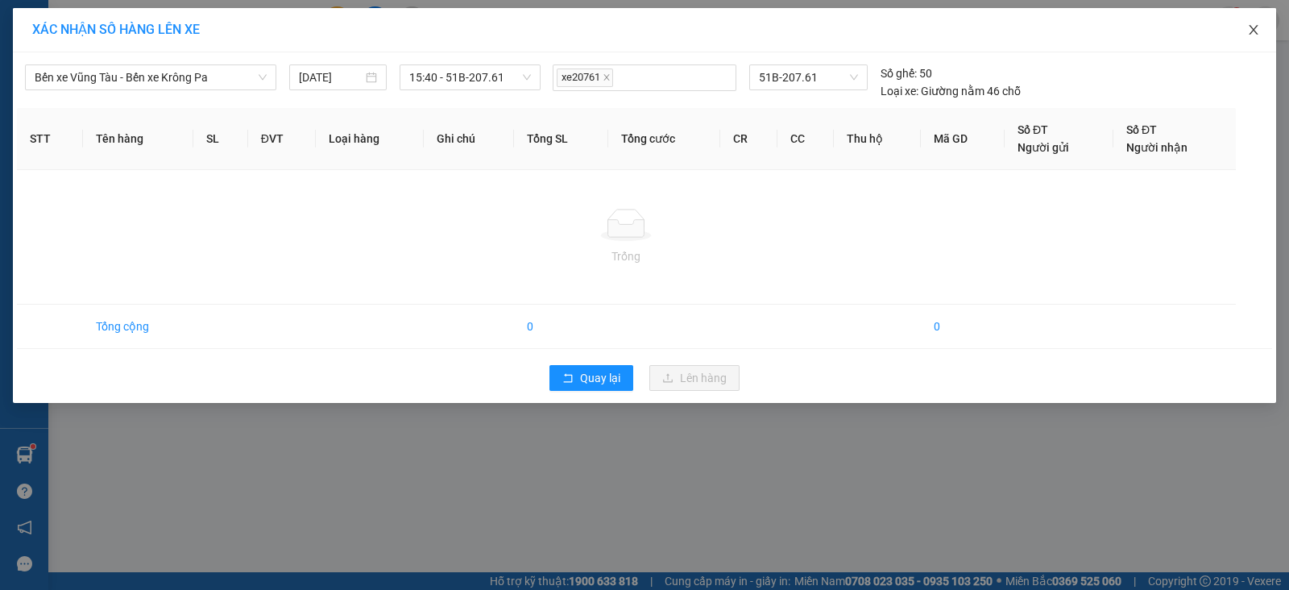
click at [1251, 31] on icon "close" at bounding box center [1253, 29] width 13 height 13
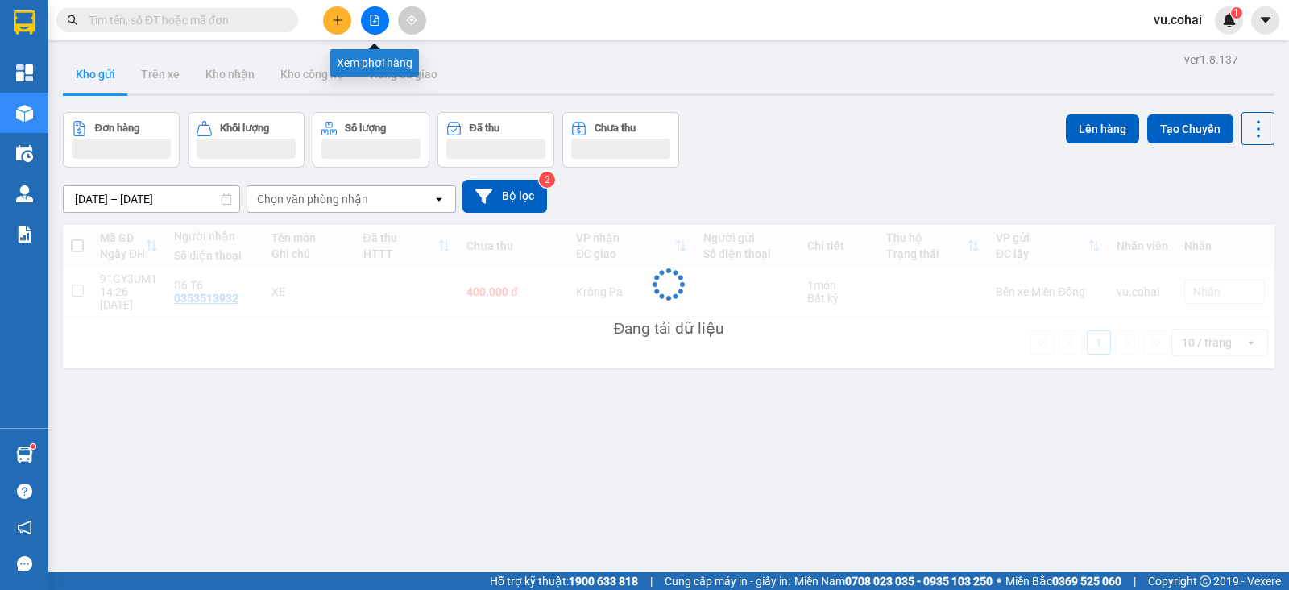
click at [370, 28] on button at bounding box center [375, 20] width 28 height 28
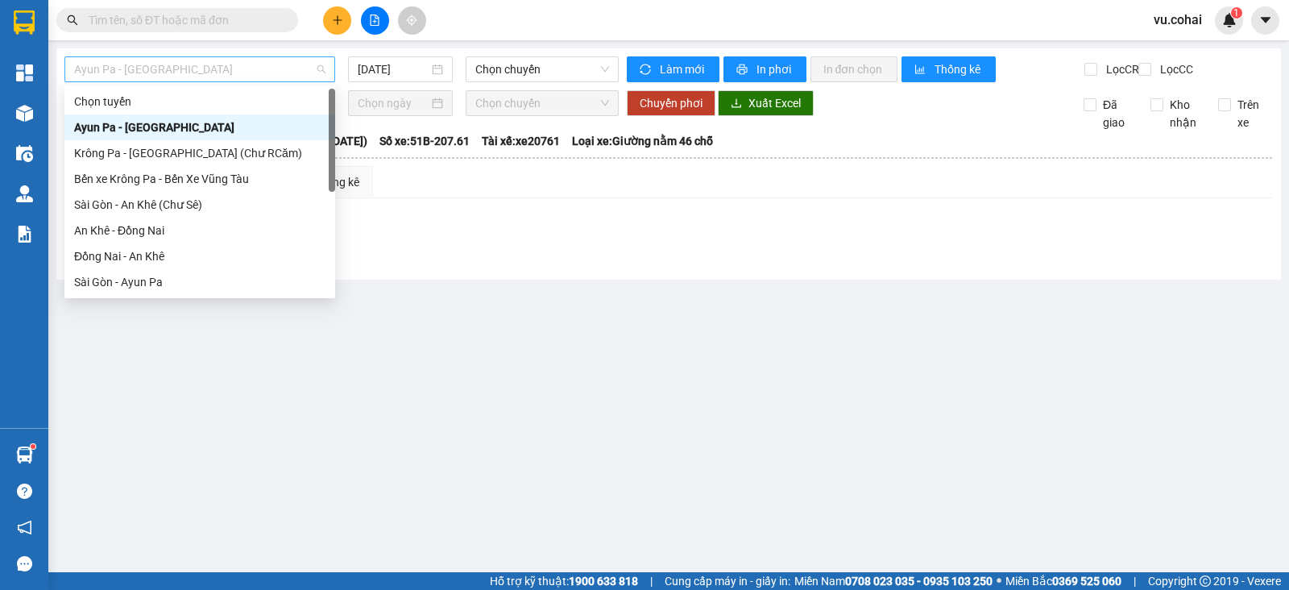
click at [294, 70] on span "Ayun Pa - [GEOGRAPHIC_DATA]" at bounding box center [199, 69] width 251 height 24
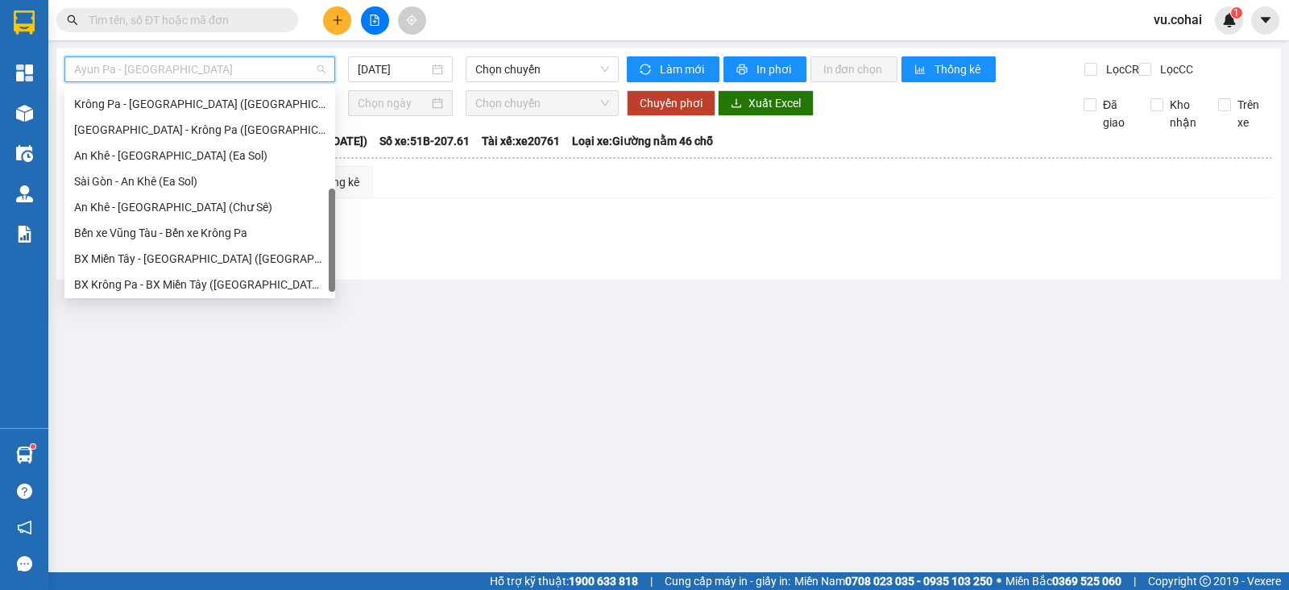
drag, startPoint x: 331, startPoint y: 107, endPoint x: 320, endPoint y: 209, distance: 102.9
click at [320, 209] on div "[GEOGRAPHIC_DATA] - [GEOGRAPHIC_DATA] ([GEOGRAPHIC_DATA]) [GEOGRAPHIC_DATA] - […" at bounding box center [199, 192] width 271 height 206
click at [234, 233] on div "Bến xe Vũng Tàu - Bến xe Krông Pa" at bounding box center [199, 233] width 251 height 18
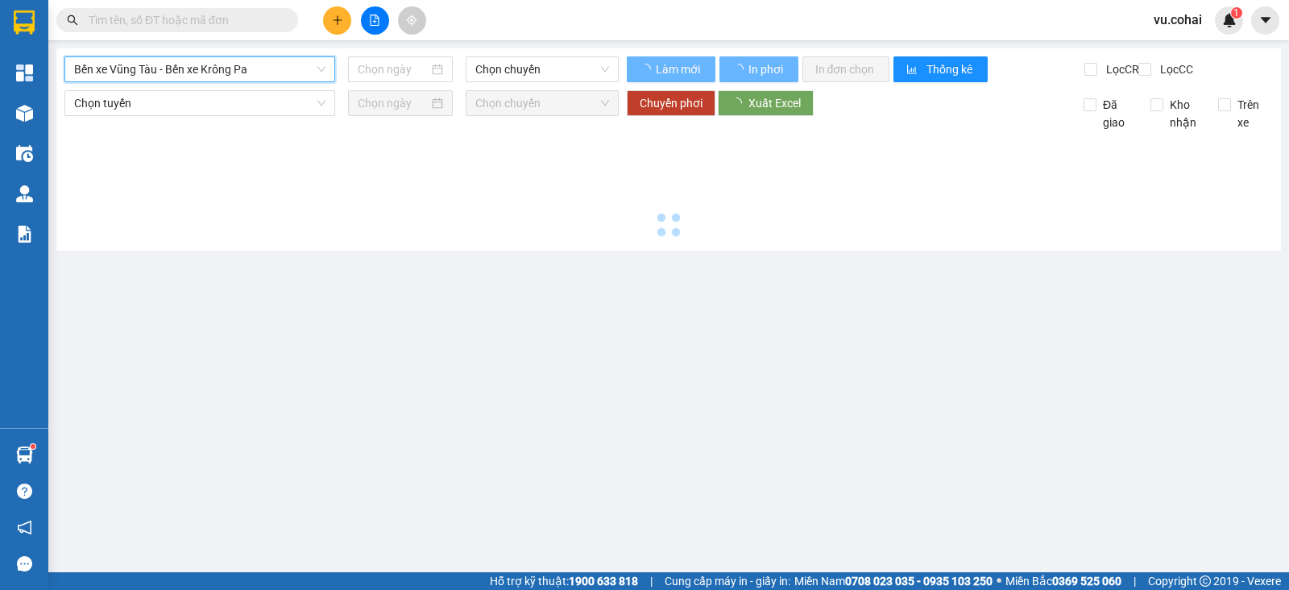
type input "[DATE]"
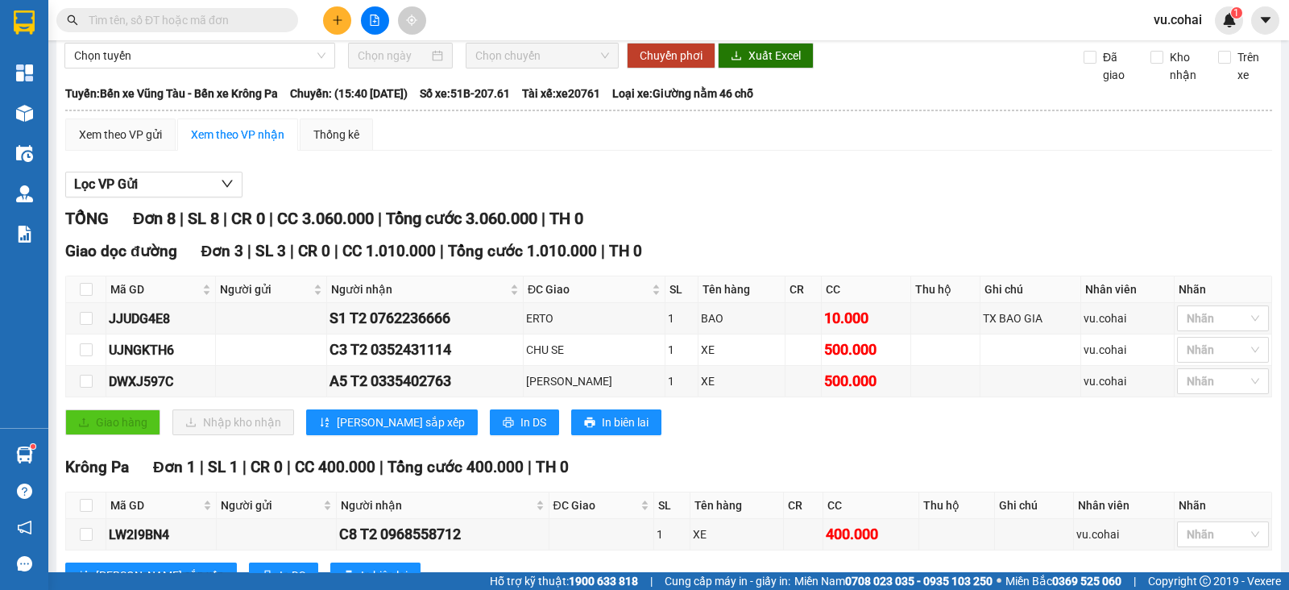
scroll to position [63, 0]
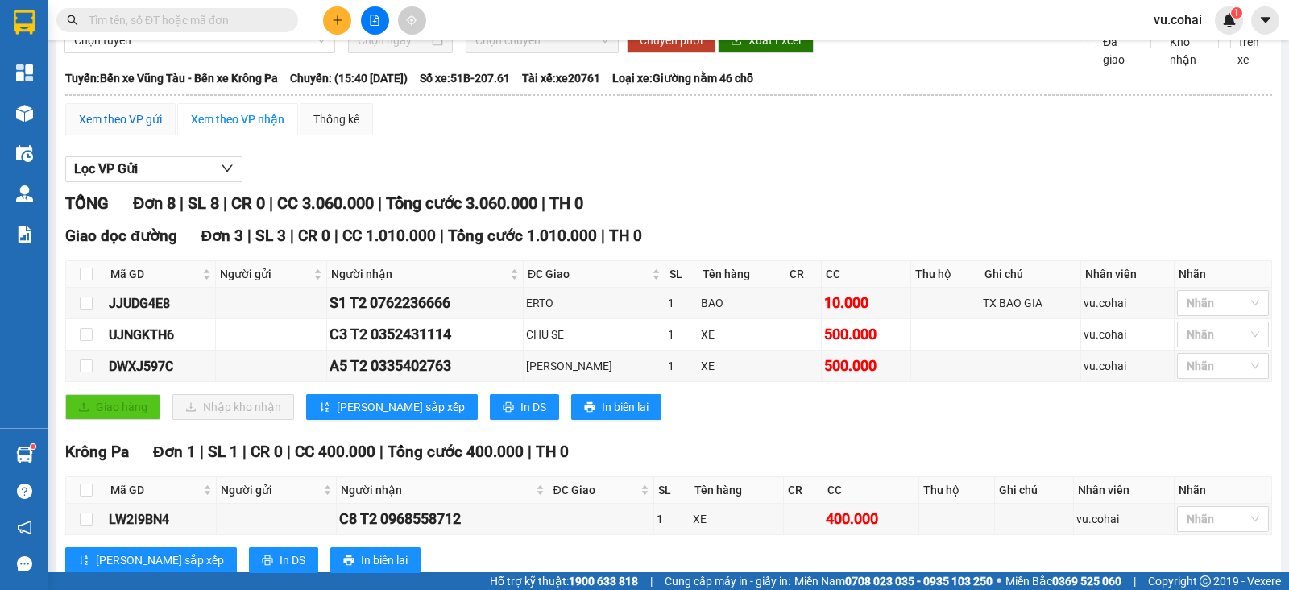
click at [143, 128] on div "Xem theo VP gửi" at bounding box center [120, 119] width 83 height 18
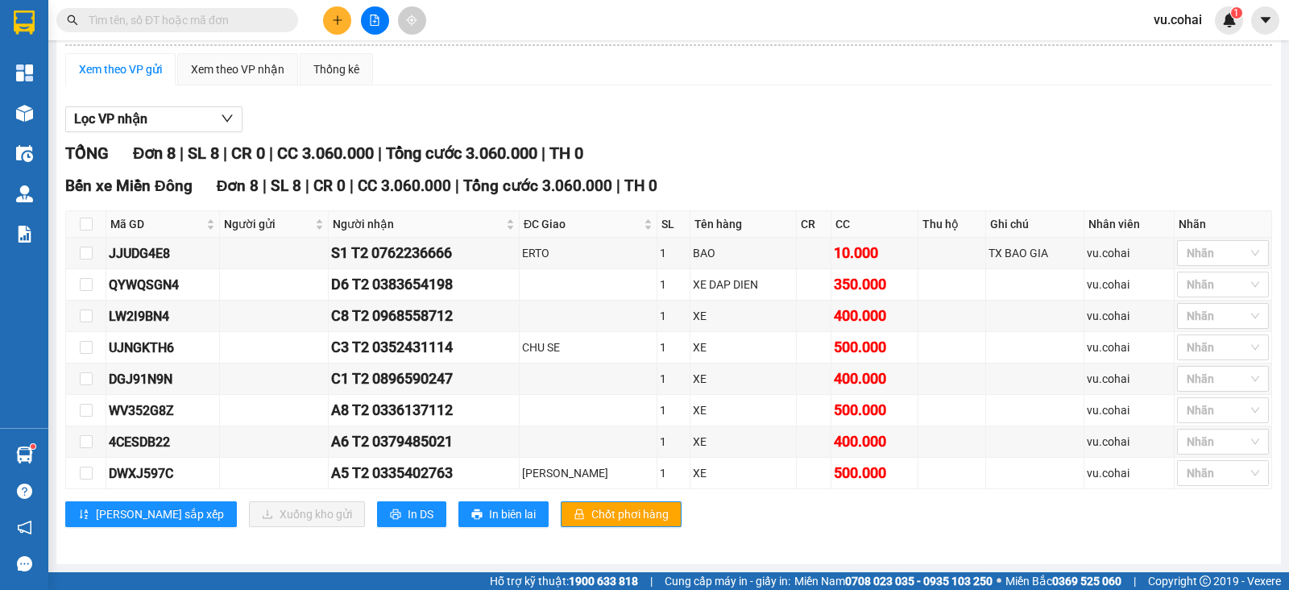
scroll to position [122, 0]
click at [85, 346] on input "checkbox" at bounding box center [86, 347] width 13 height 13
checkbox input "true"
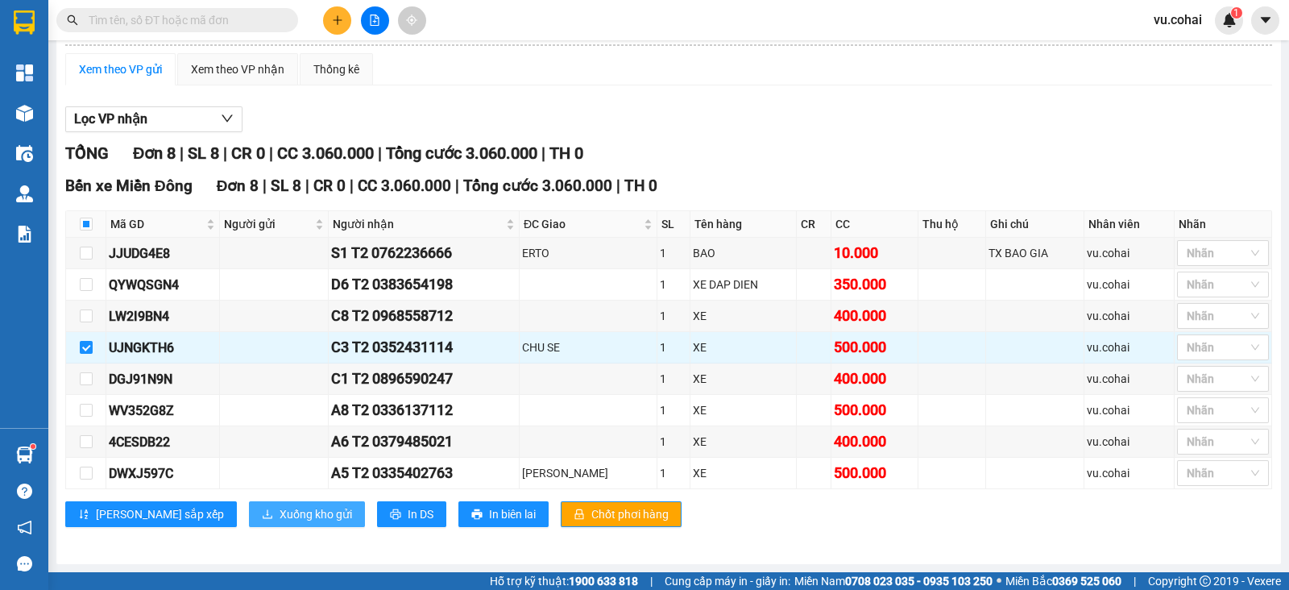
click at [280, 509] on span "Xuống kho gửi" at bounding box center [316, 514] width 72 height 18
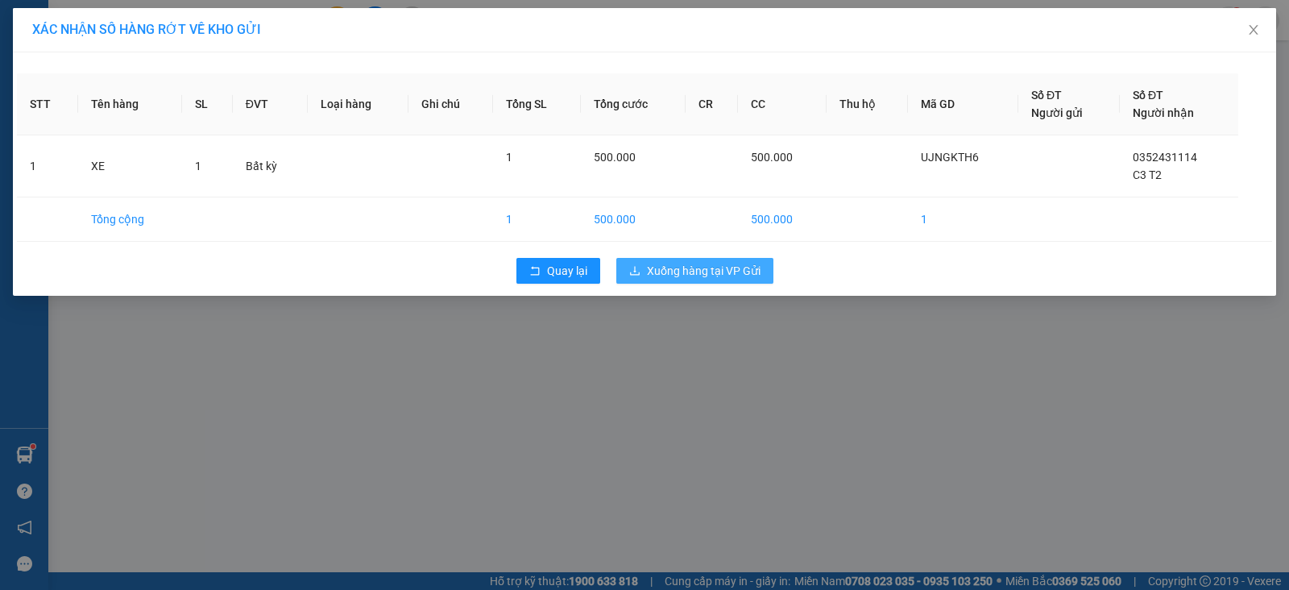
click at [701, 267] on span "Xuống hàng tại VP Gửi" at bounding box center [704, 271] width 114 height 18
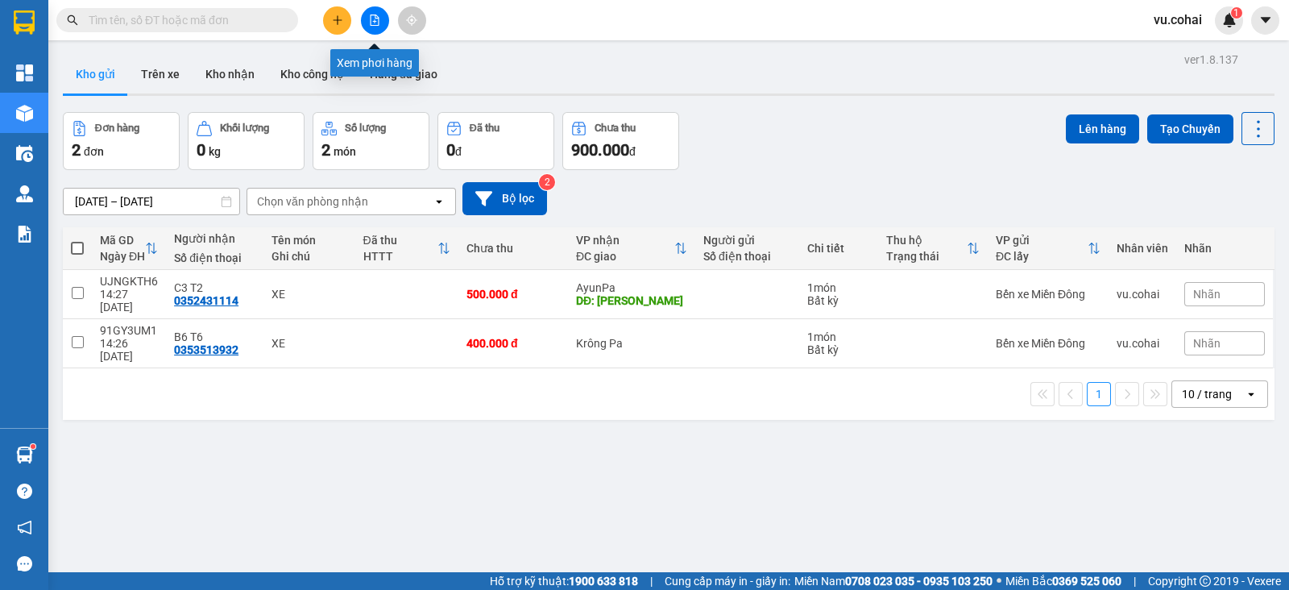
click at [367, 18] on button at bounding box center [375, 20] width 28 height 28
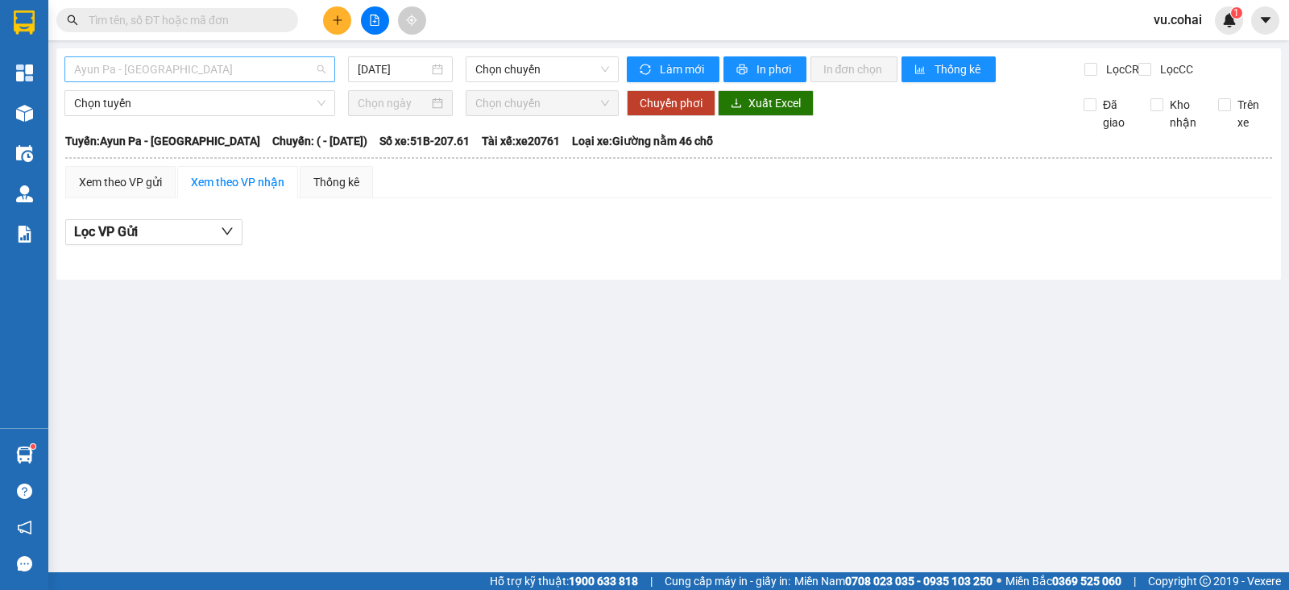
click at [214, 69] on span "Ayun Pa - [GEOGRAPHIC_DATA]" at bounding box center [199, 69] width 251 height 24
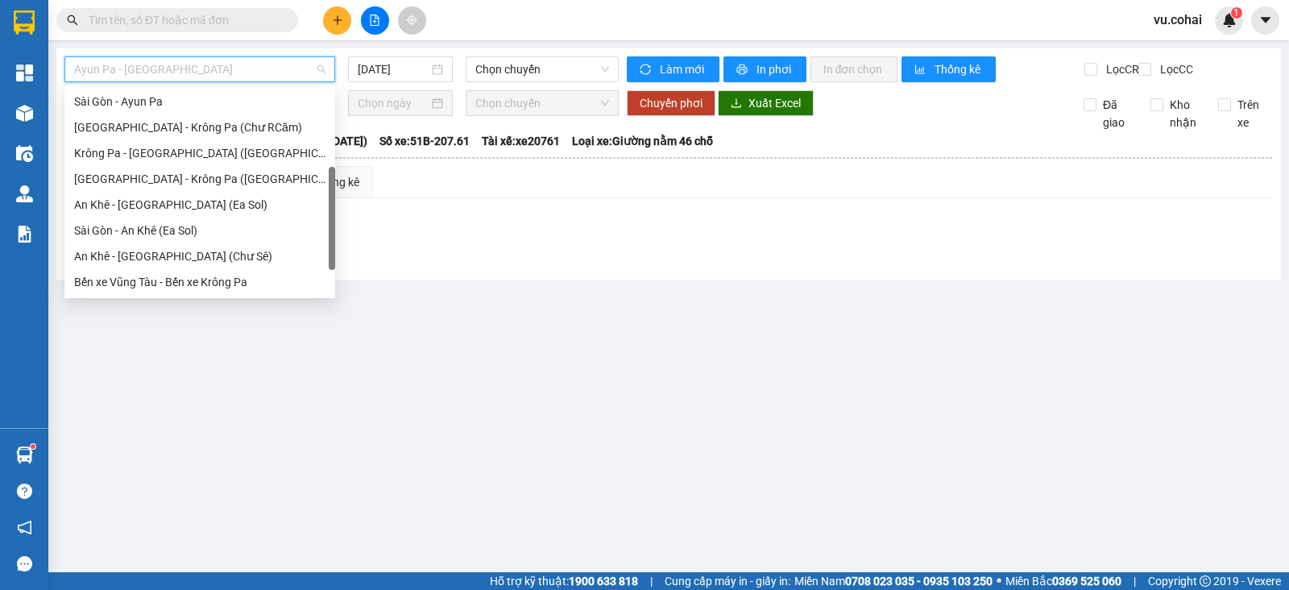
scroll to position [225, 0]
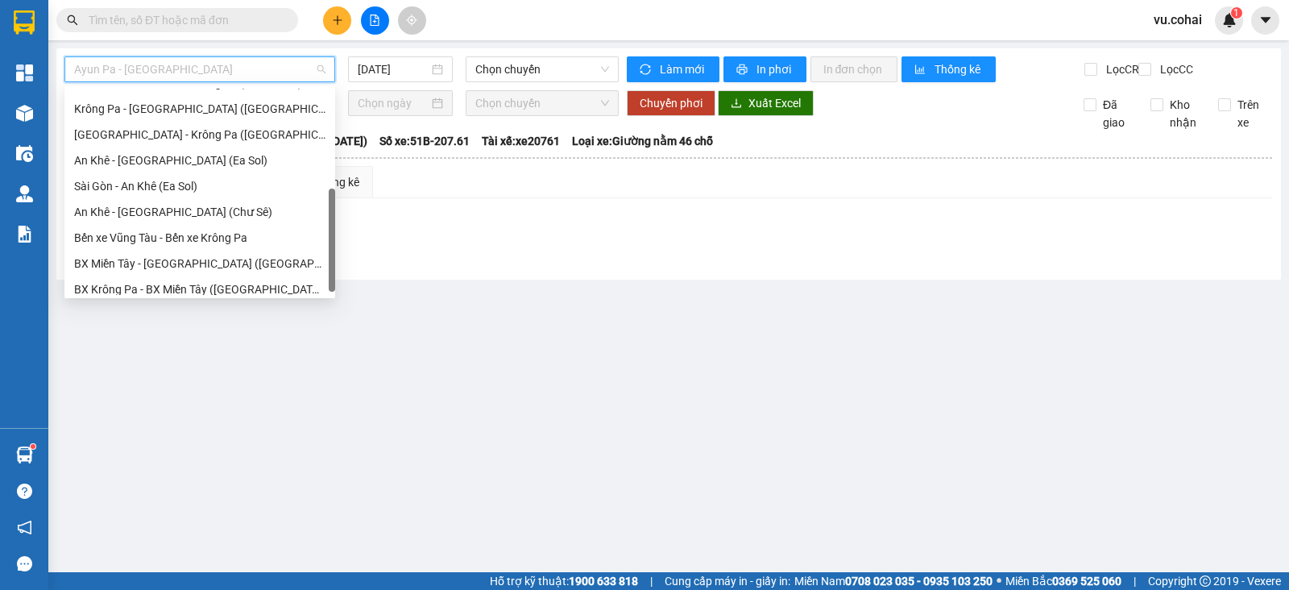
drag, startPoint x: 329, startPoint y: 129, endPoint x: 334, endPoint y: 229, distance: 100.0
click at [334, 229] on div at bounding box center [332, 239] width 6 height 103
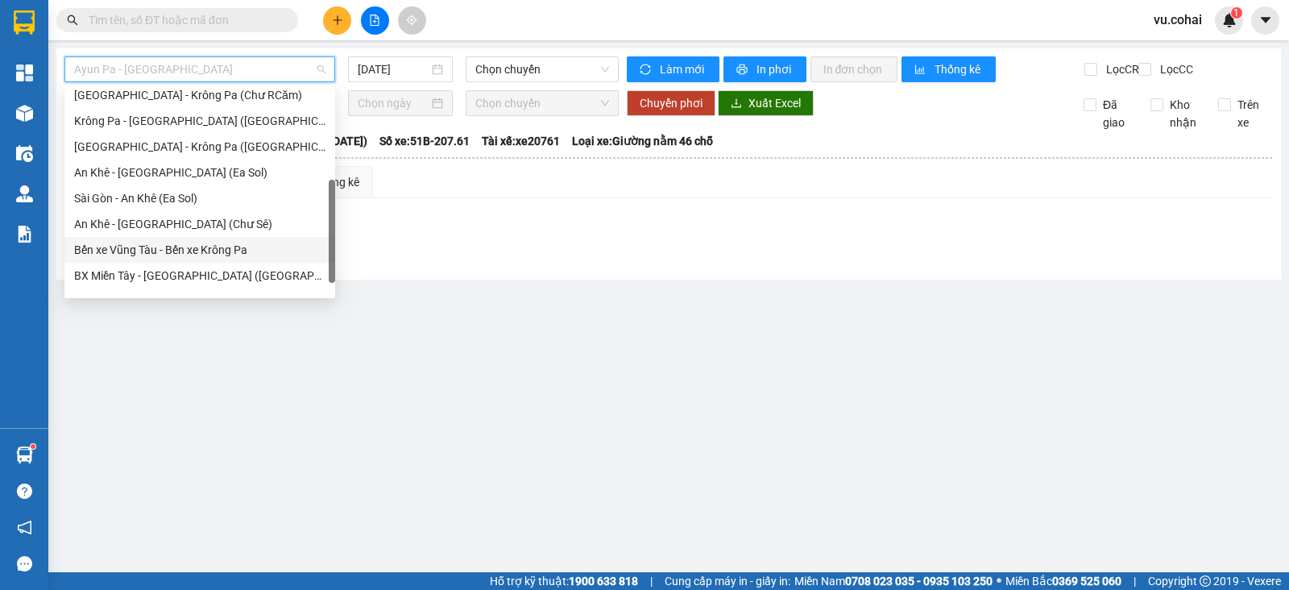
click at [329, 213] on div at bounding box center [332, 231] width 6 height 103
click at [246, 246] on div "Bến xe Vũng Tàu - Bến xe Krông Pa" at bounding box center [199, 249] width 251 height 18
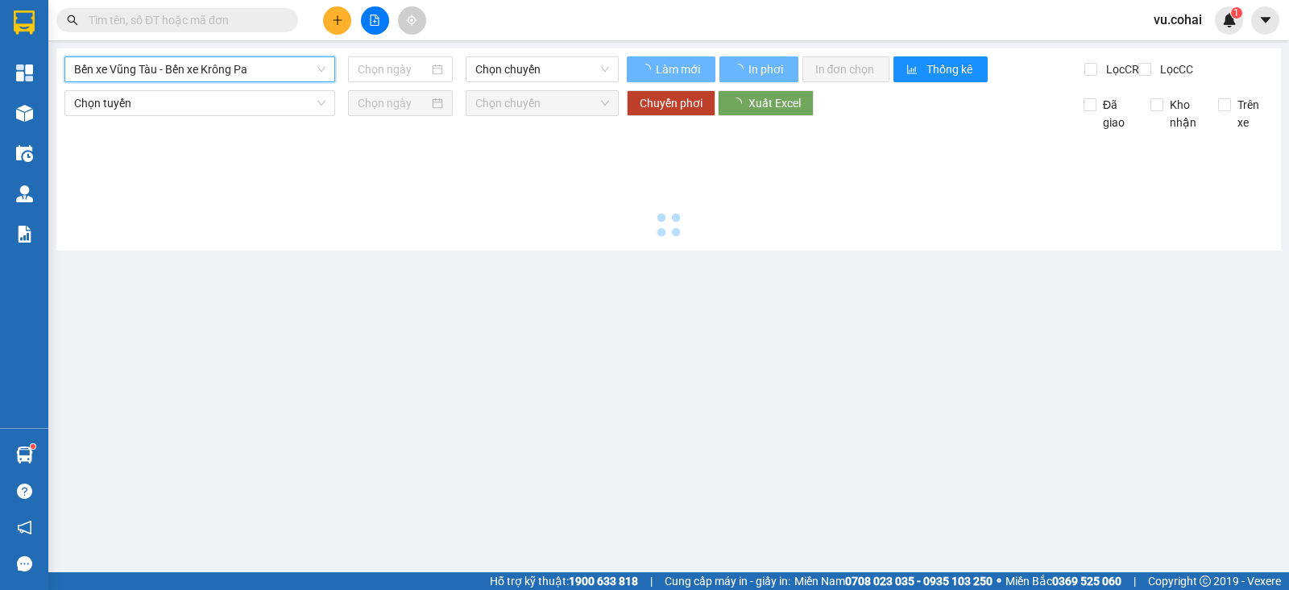
type input "[DATE]"
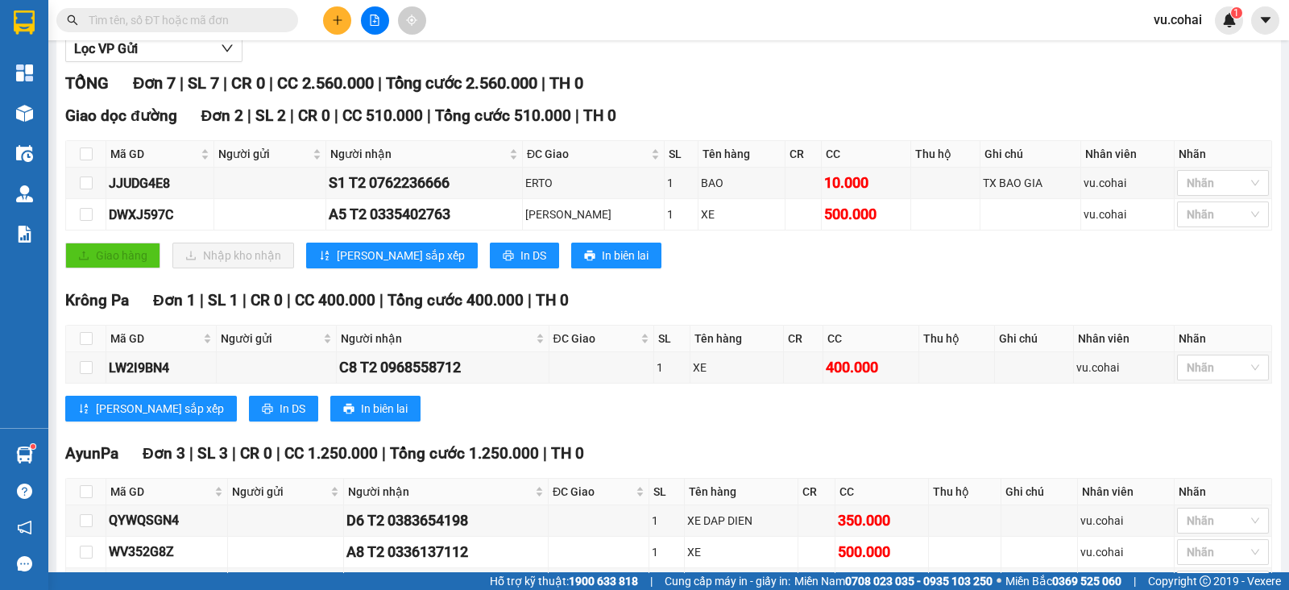
scroll to position [117, 0]
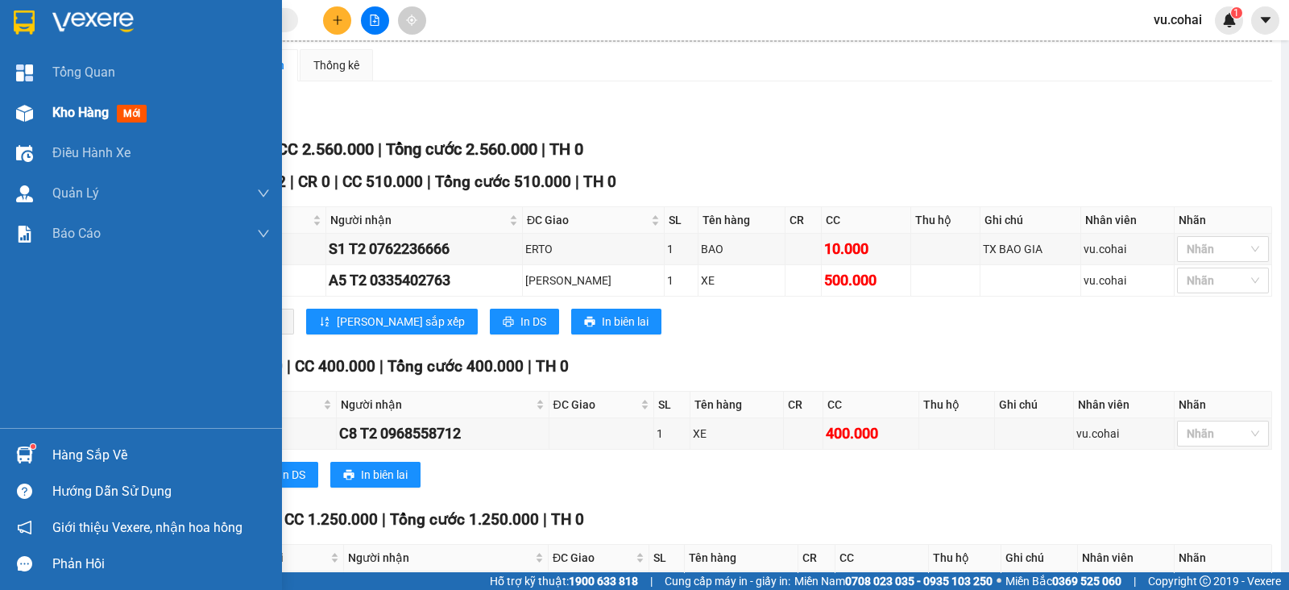
click at [51, 122] on div "Kho hàng mới" at bounding box center [141, 113] width 282 height 40
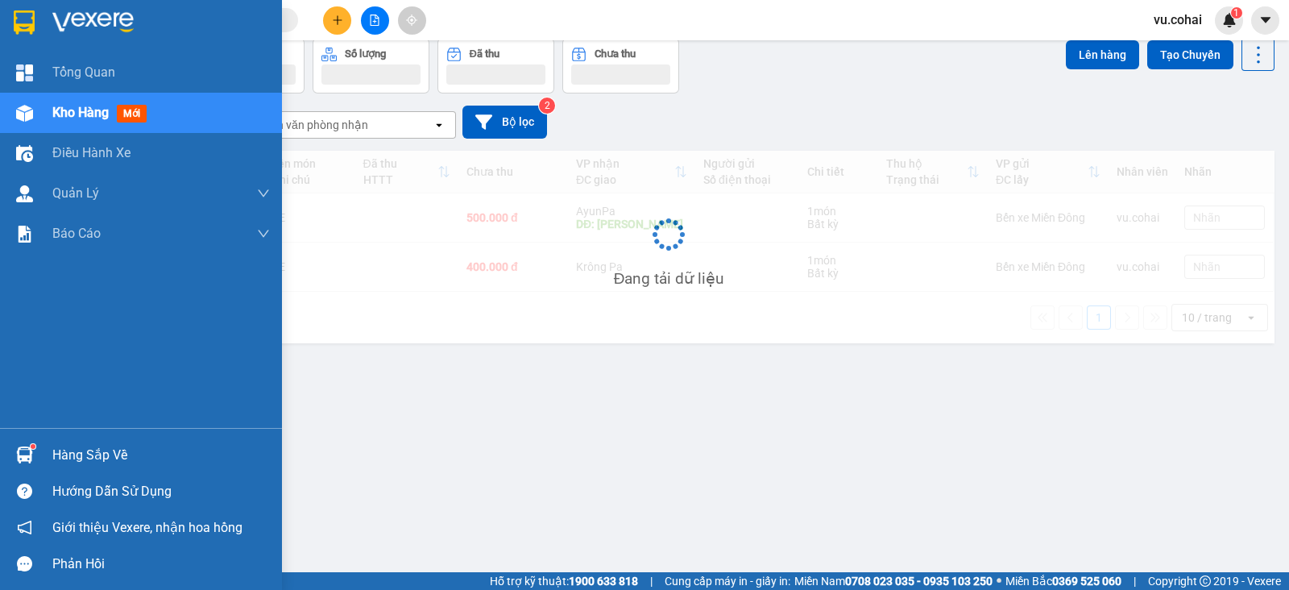
scroll to position [73, 0]
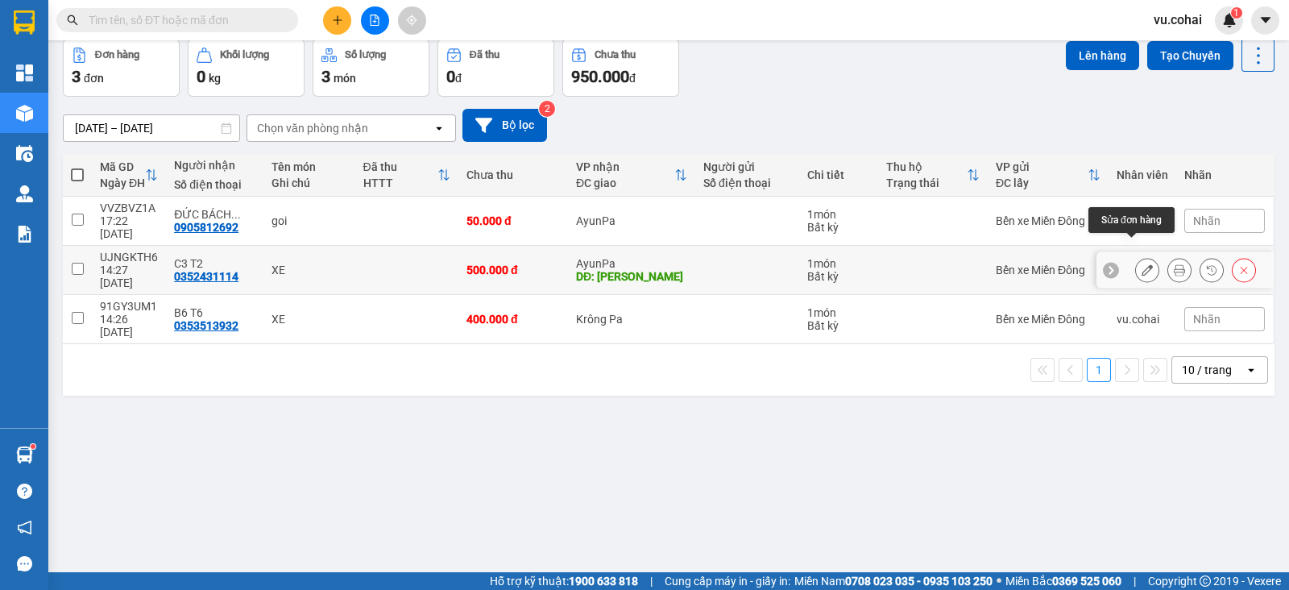
click at [1141, 264] on icon at bounding box center [1146, 269] width 11 height 11
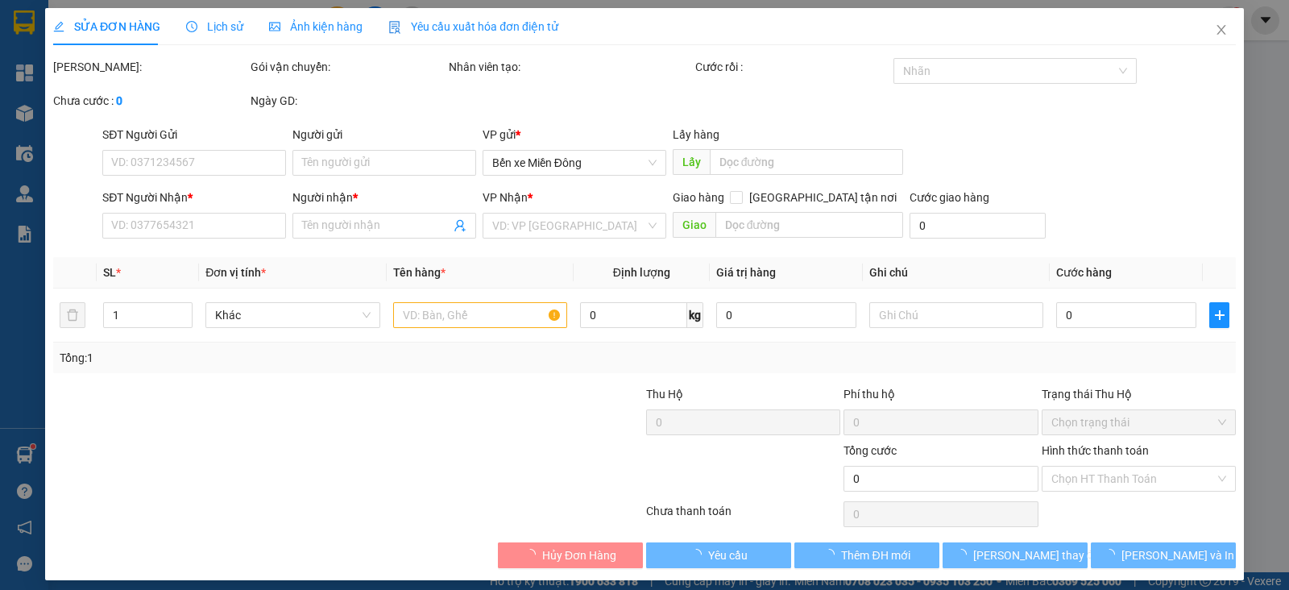
type input "0352431114"
type input "C3 T2"
type input "CHU SE"
type input "500.000"
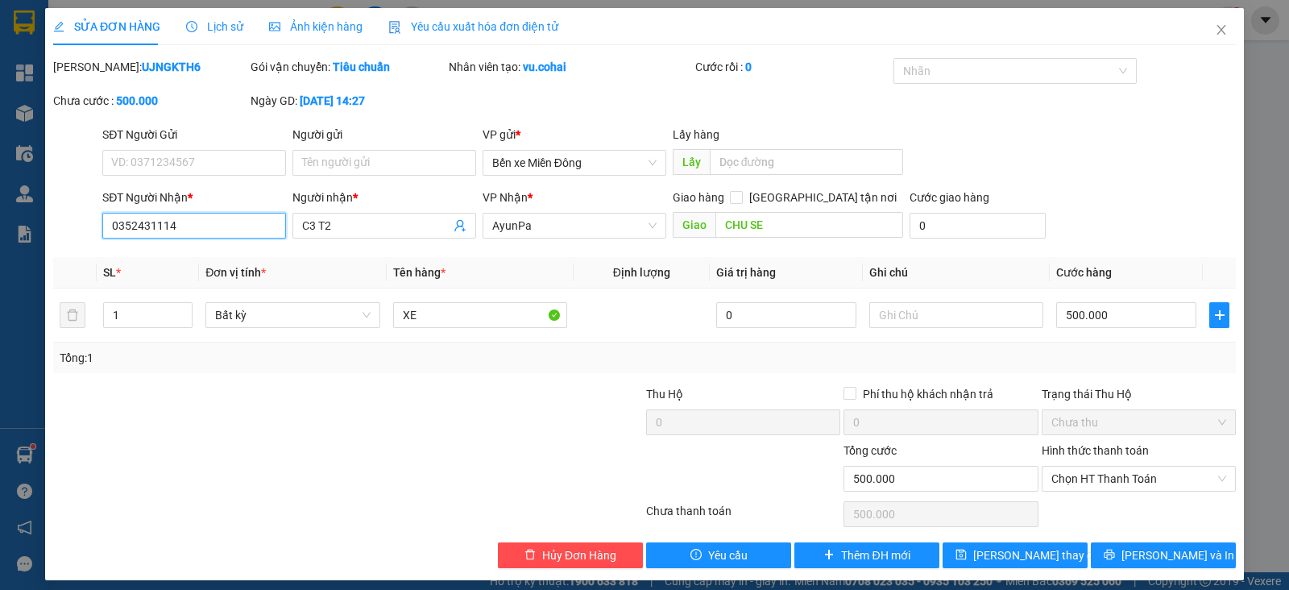
click at [223, 226] on input "0352431114" at bounding box center [194, 226] width 184 height 26
click at [361, 225] on input "C3 T2" at bounding box center [376, 226] width 148 height 18
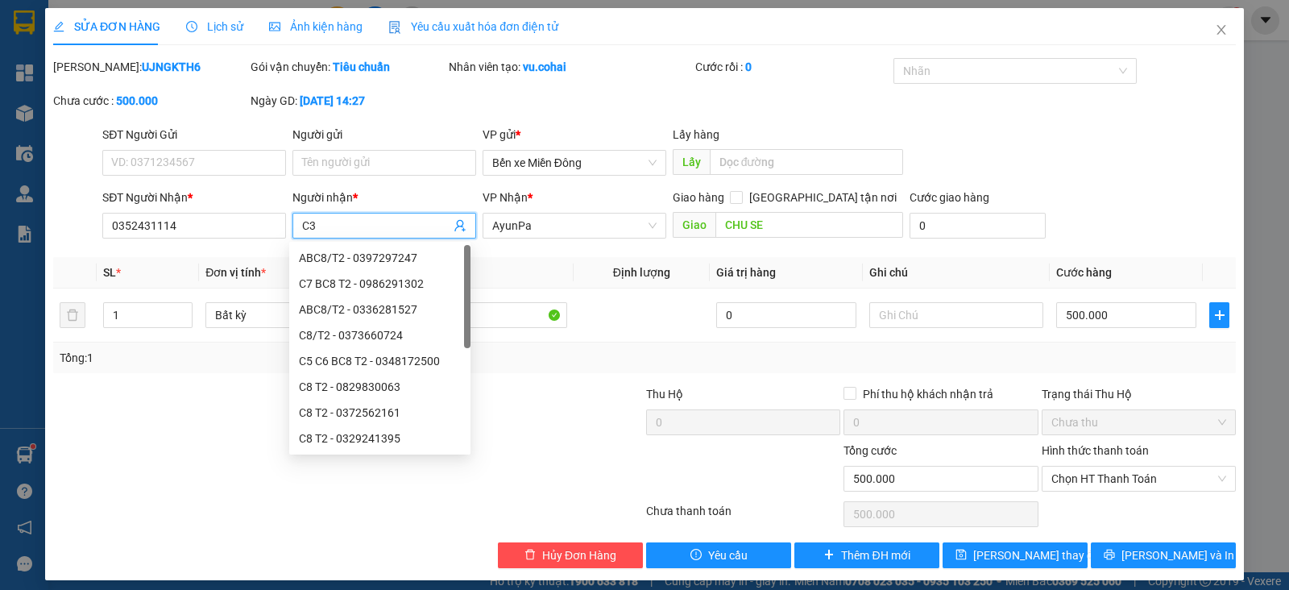
type input "C"
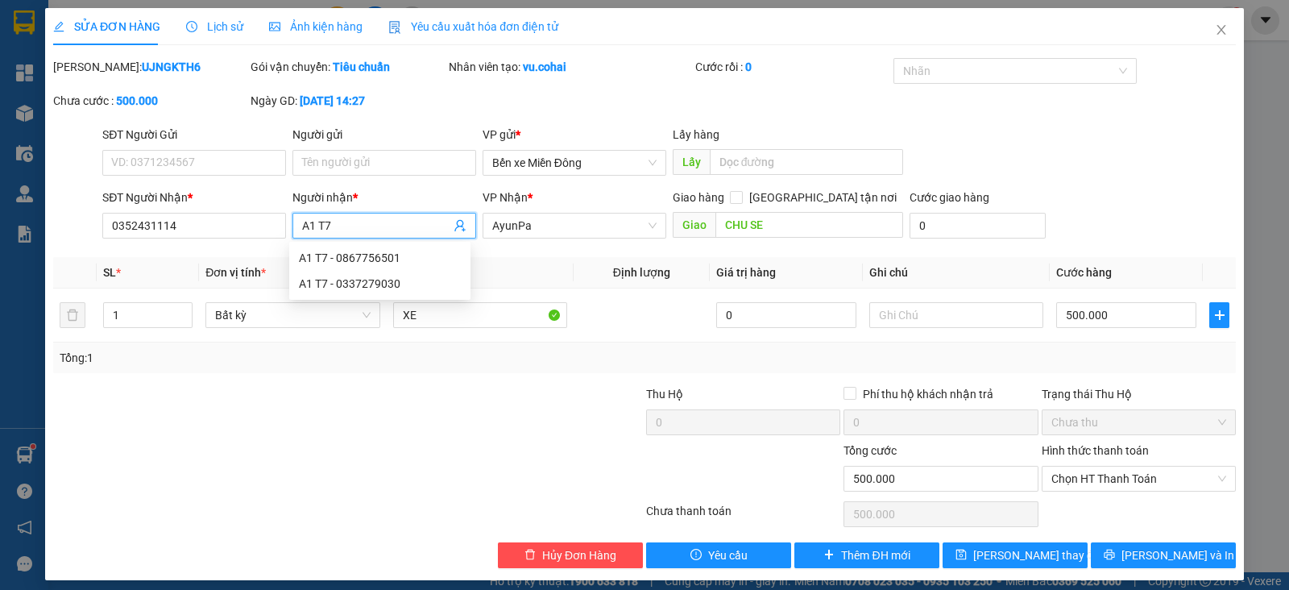
type input "A1 T7"
click at [1090, 242] on div "SĐT Người Nhận * 0352431114 Người nhận * A1 T7 VP Nhận * AyunPa Giao hàng Giao …" at bounding box center [669, 216] width 1140 height 56
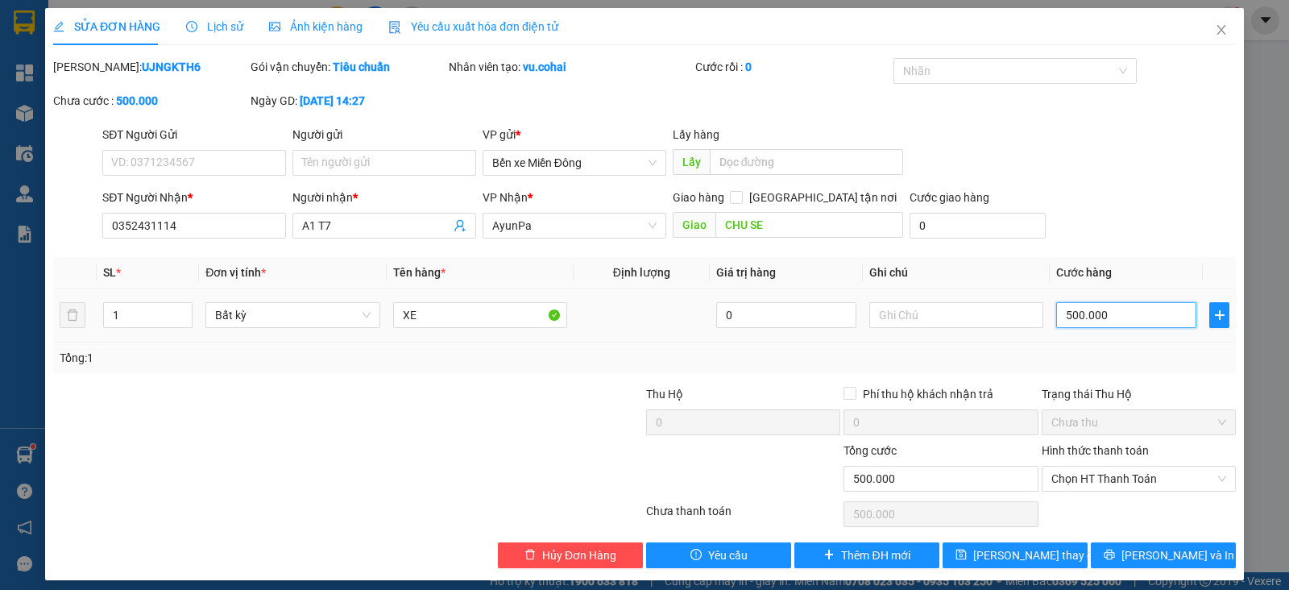
click at [1142, 324] on input "500.000" at bounding box center [1126, 315] width 140 height 26
type input "45"
type input "450"
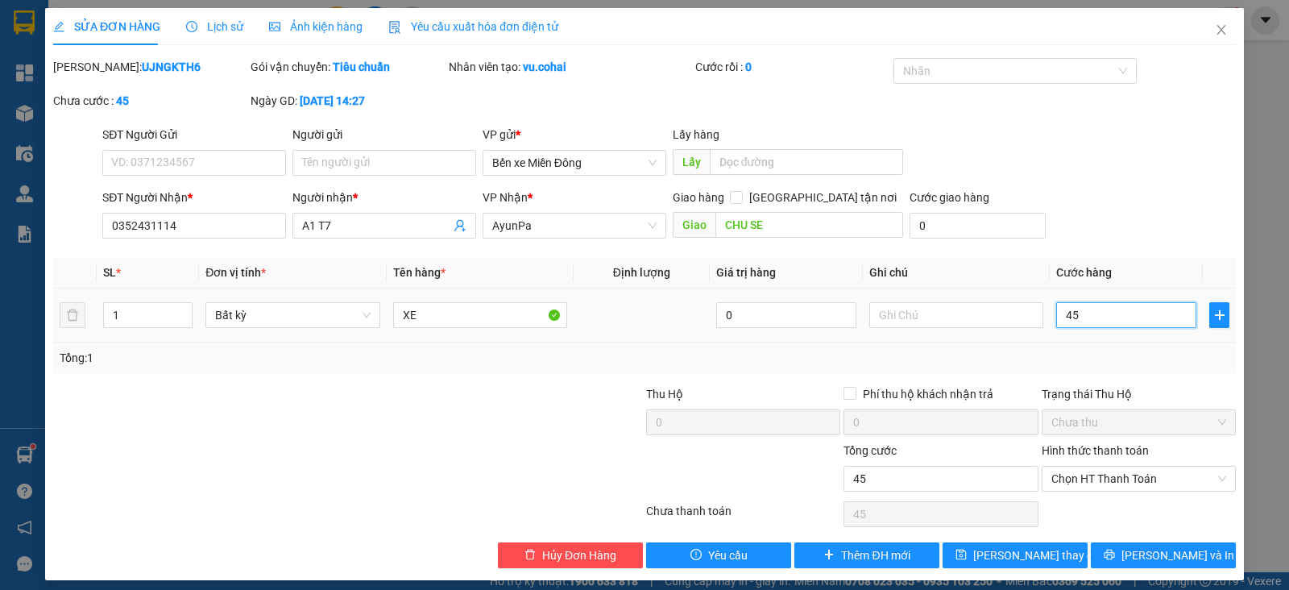
type input "450"
type input "450.000"
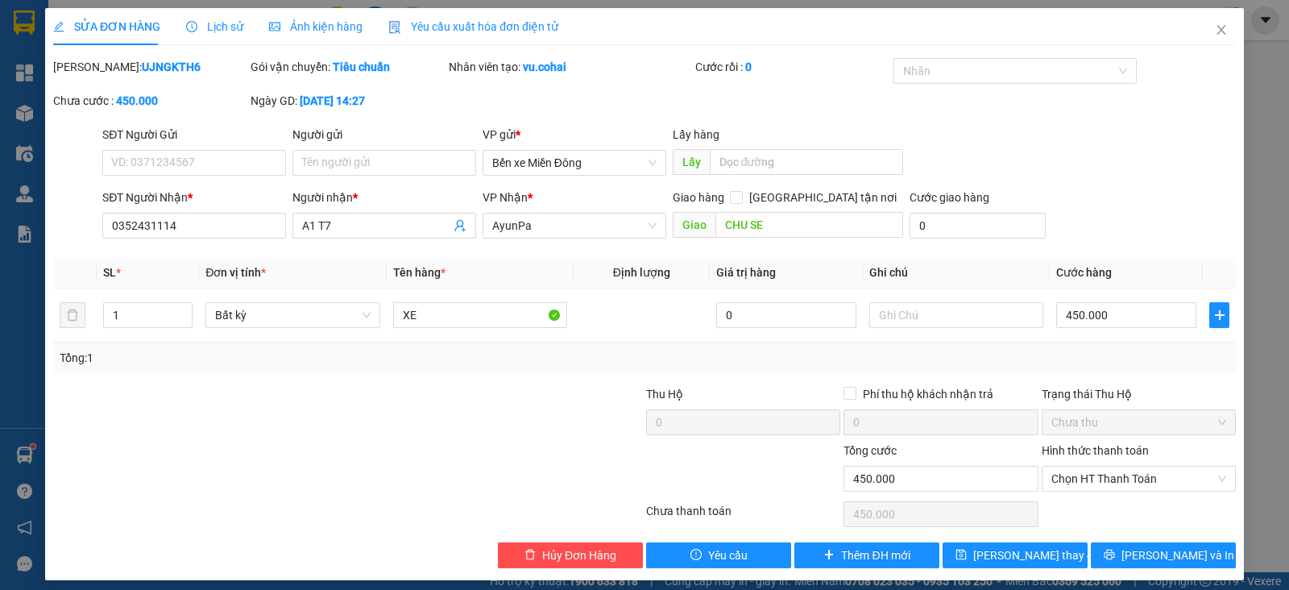
scroll to position [9, 0]
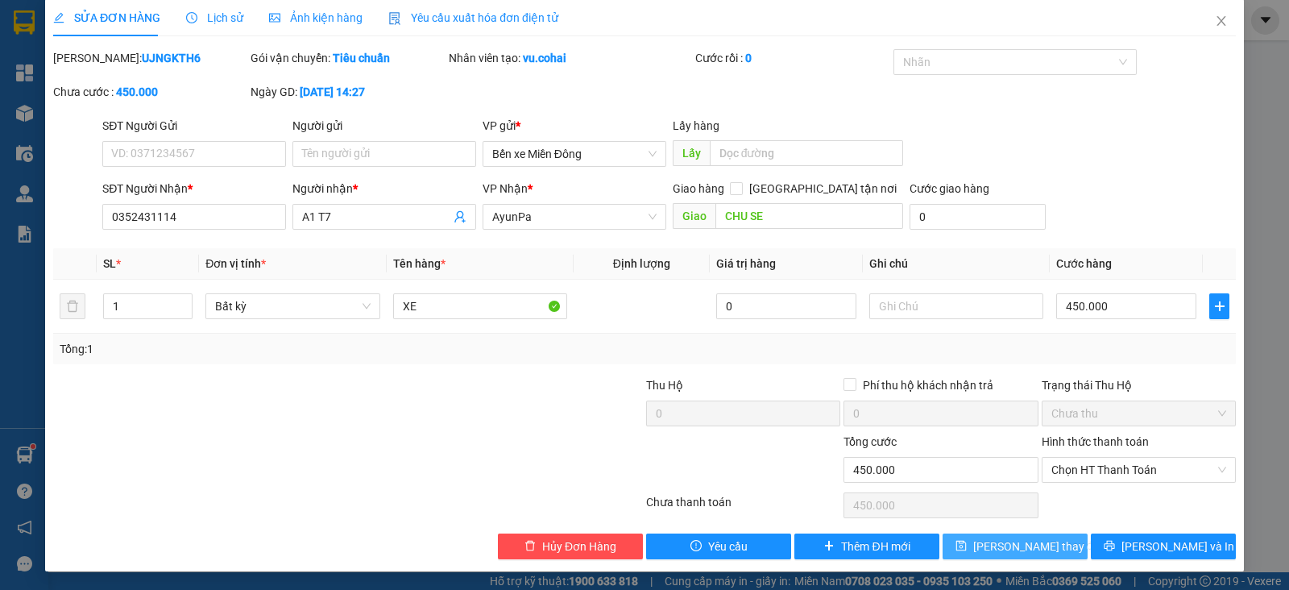
click at [1050, 541] on button "[PERSON_NAME] thay đổi" at bounding box center [1014, 546] width 145 height 26
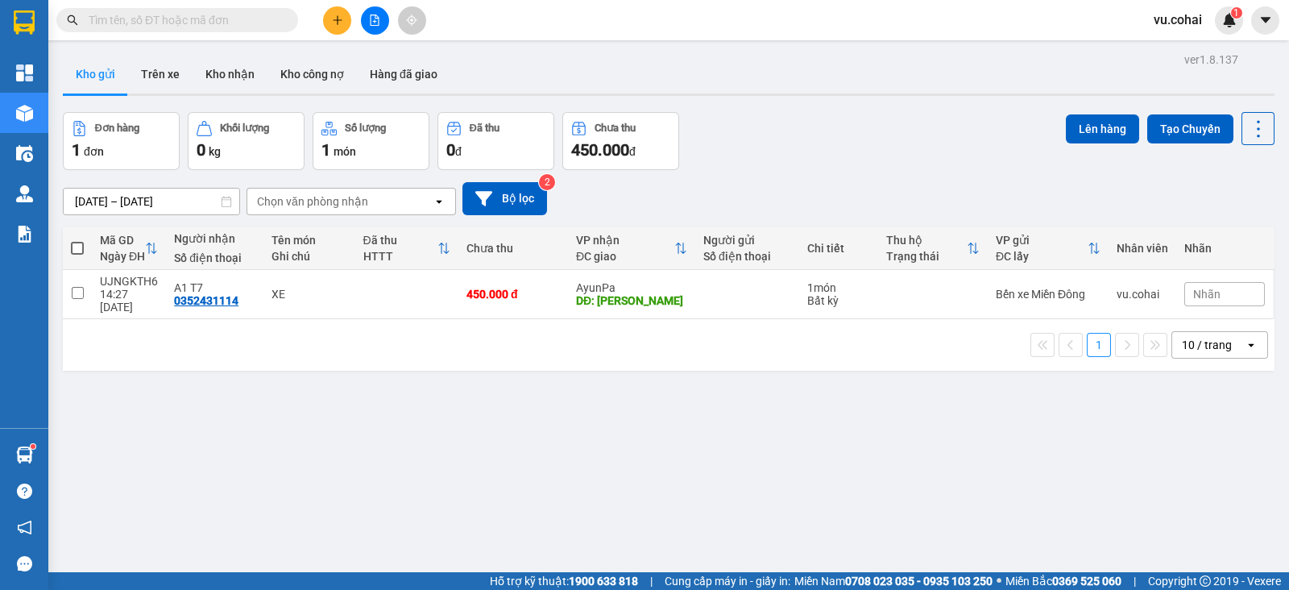
click at [342, 20] on icon "plus" at bounding box center [337, 19] width 11 height 11
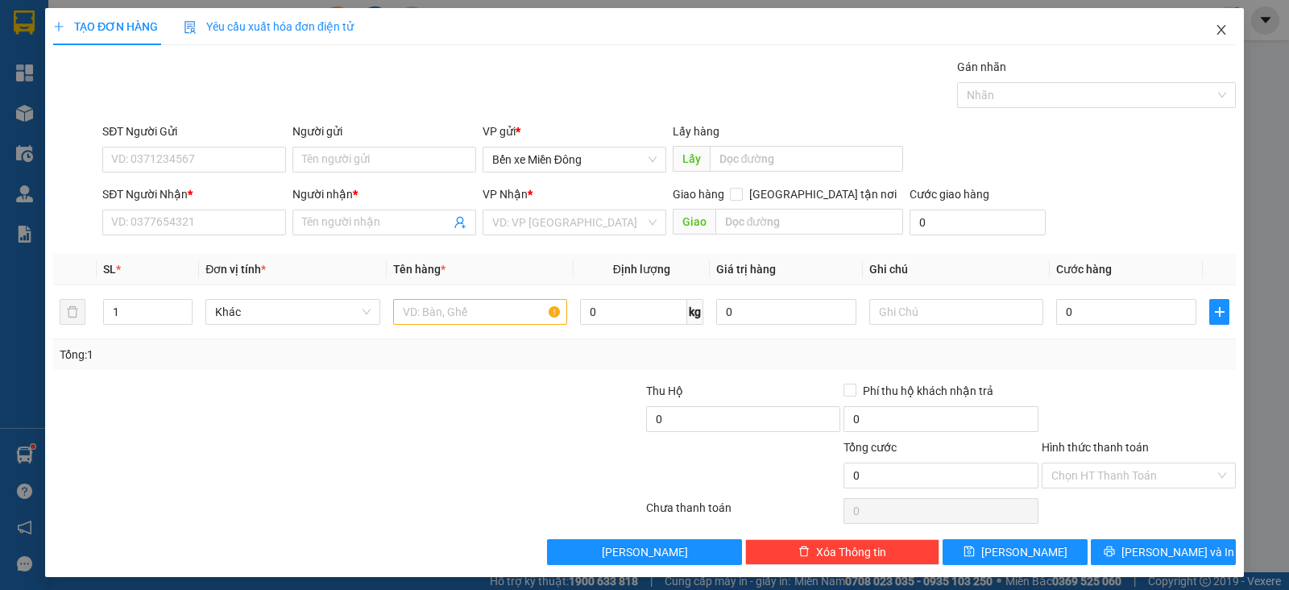
click at [1215, 29] on icon "close" at bounding box center [1221, 29] width 13 height 13
click at [1209, 29] on span "vu.cohai" at bounding box center [1178, 20] width 74 height 20
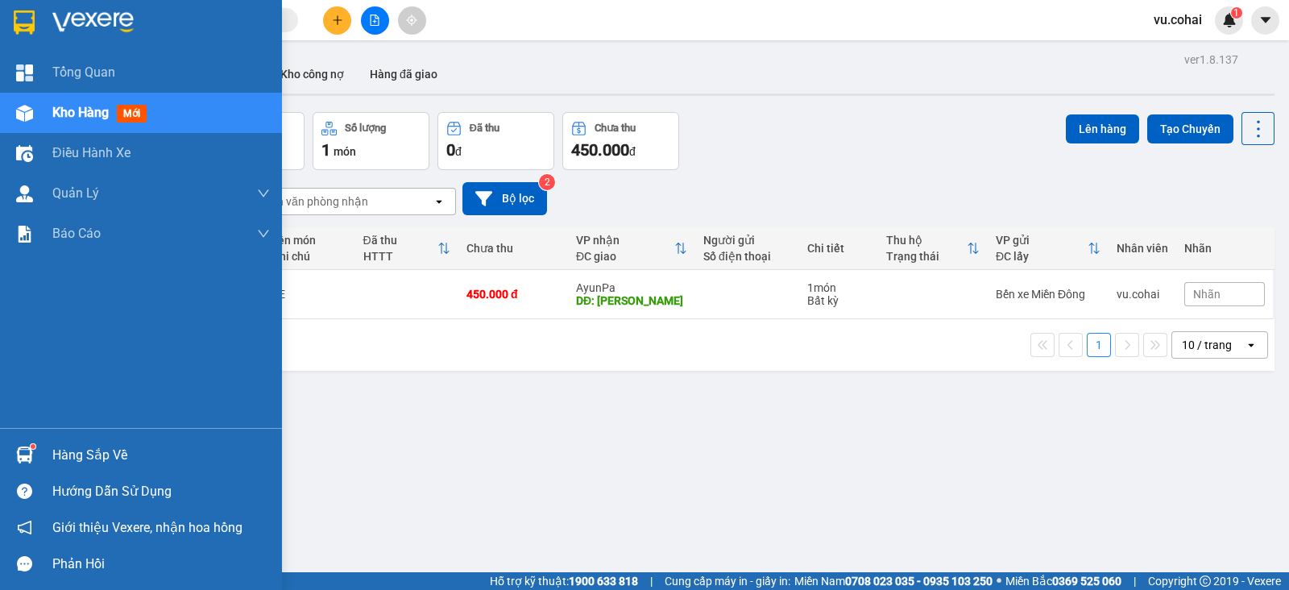
click at [31, 117] on img at bounding box center [24, 113] width 17 height 17
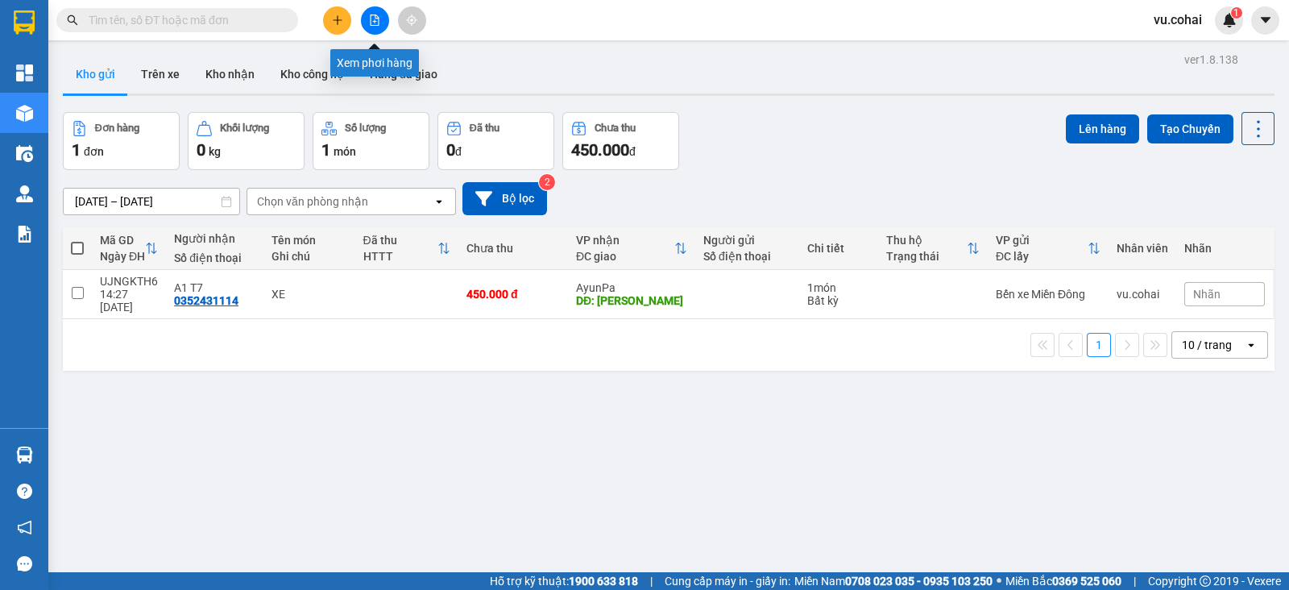
click at [378, 24] on icon "file-add" at bounding box center [374, 19] width 11 height 11
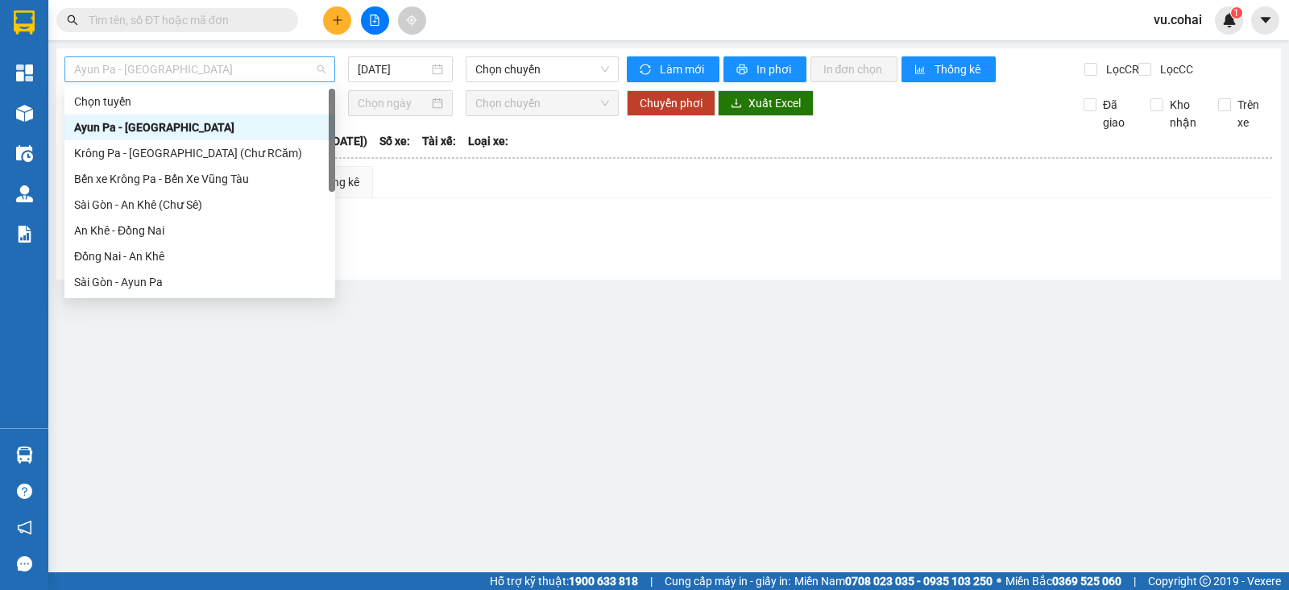
click at [255, 65] on span "Ayun Pa - [GEOGRAPHIC_DATA]" at bounding box center [199, 69] width 251 height 24
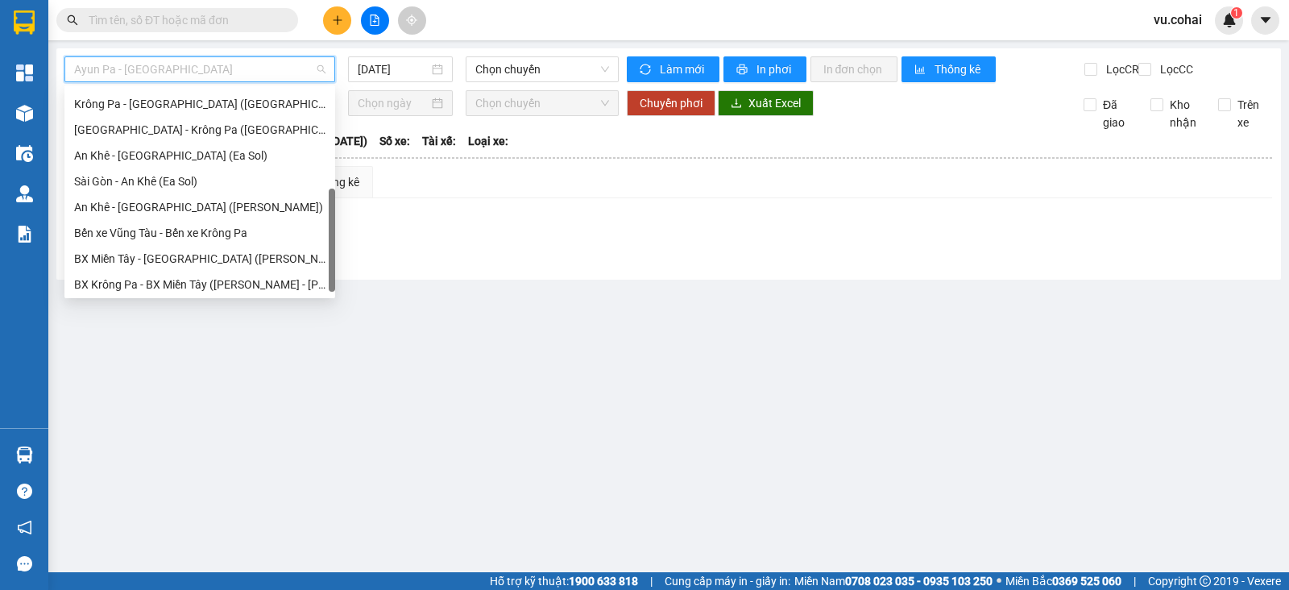
scroll to position [232, 0]
drag, startPoint x: 330, startPoint y: 111, endPoint x: 329, endPoint y: 227, distance: 116.0
click at [329, 227] on div at bounding box center [332, 243] width 6 height 103
click at [292, 251] on div "BX Miền Tây - [GEOGRAPHIC_DATA] ([PERSON_NAME] - [PERSON_NAME][GEOGRAPHIC_DATA])" at bounding box center [199, 256] width 251 height 18
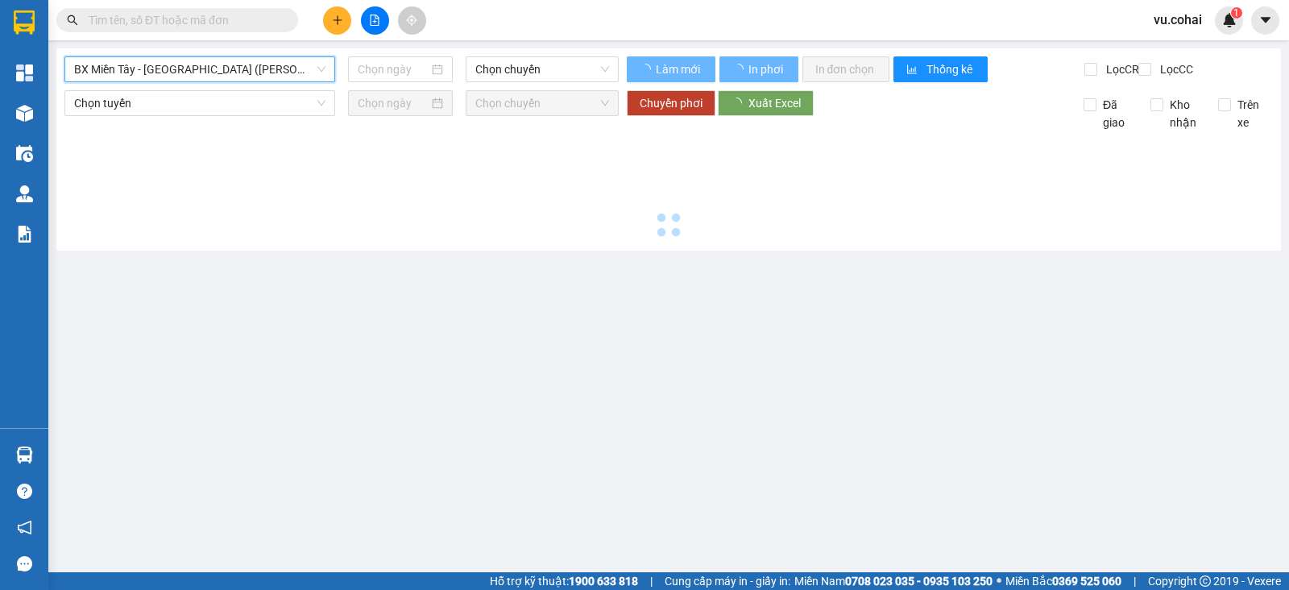
type input "[DATE]"
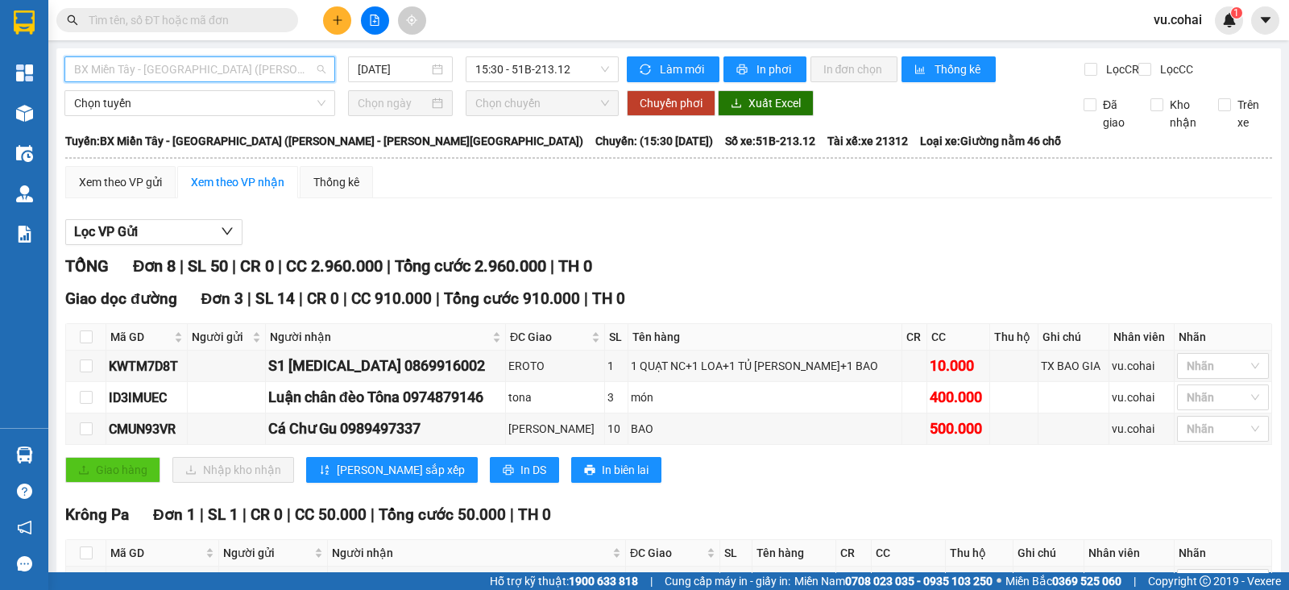
click at [240, 77] on span "BX Miền Tây - [GEOGRAPHIC_DATA] ([PERSON_NAME] - [PERSON_NAME][GEOGRAPHIC_DATA])" at bounding box center [199, 69] width 251 height 24
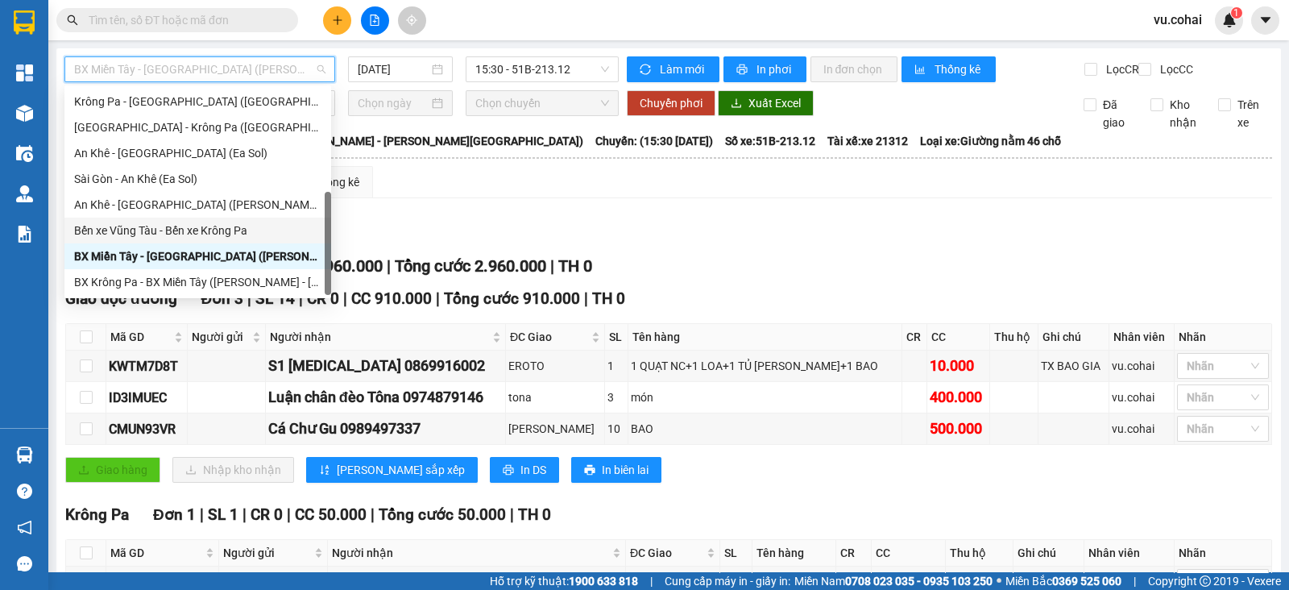
click at [222, 226] on div "Bến xe Vũng Tàu - Bến xe Krông Pa" at bounding box center [197, 231] width 247 height 18
type input "[DATE]"
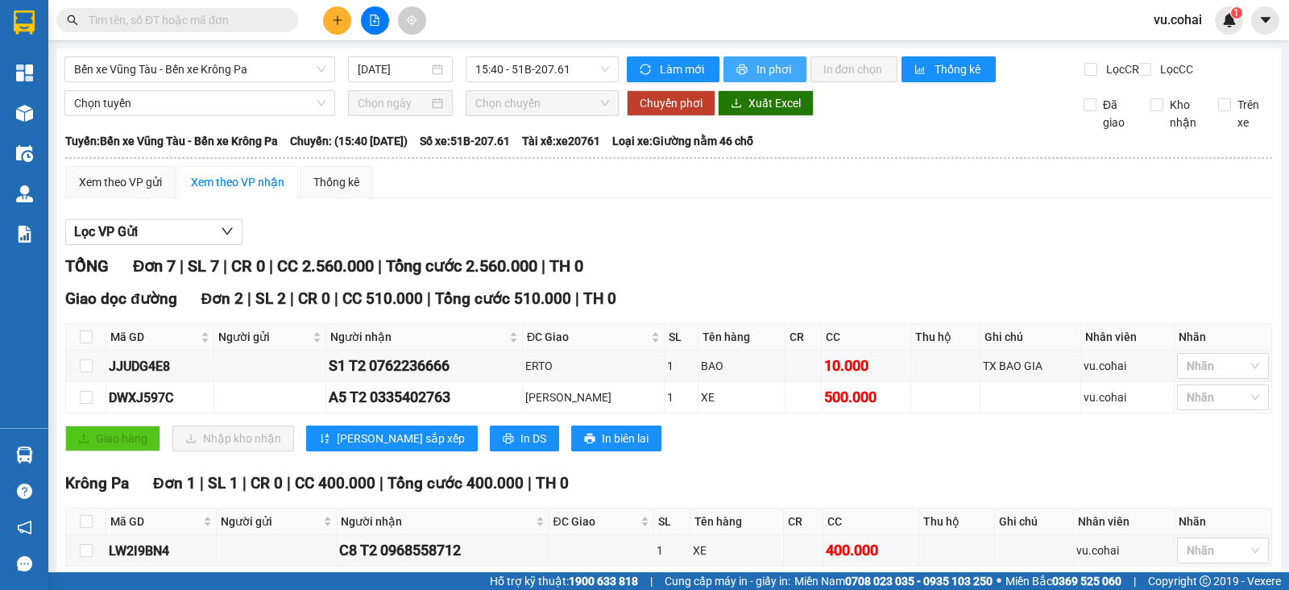
click at [762, 66] on span "In phơi" at bounding box center [774, 69] width 37 height 18
